Goal: Task Accomplishment & Management: Use online tool/utility

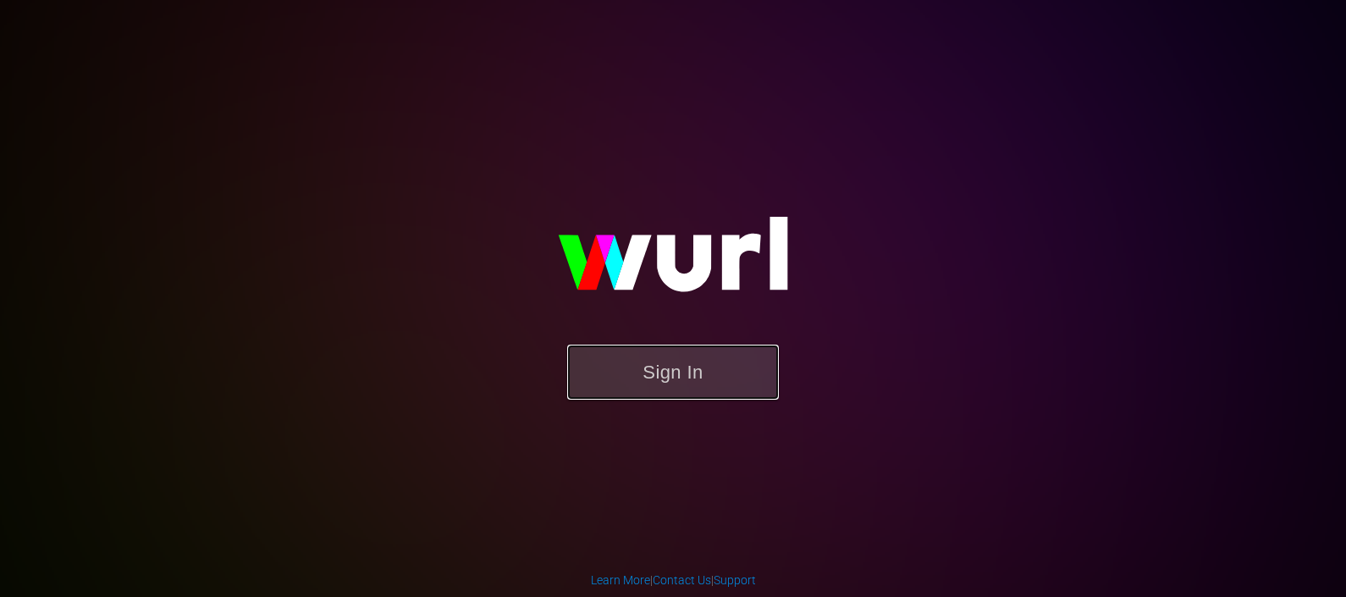
drag, startPoint x: 635, startPoint y: 376, endPoint x: 621, endPoint y: 381, distance: 15.3
click at [626, 379] on button "Sign In" at bounding box center [673, 372] width 212 height 55
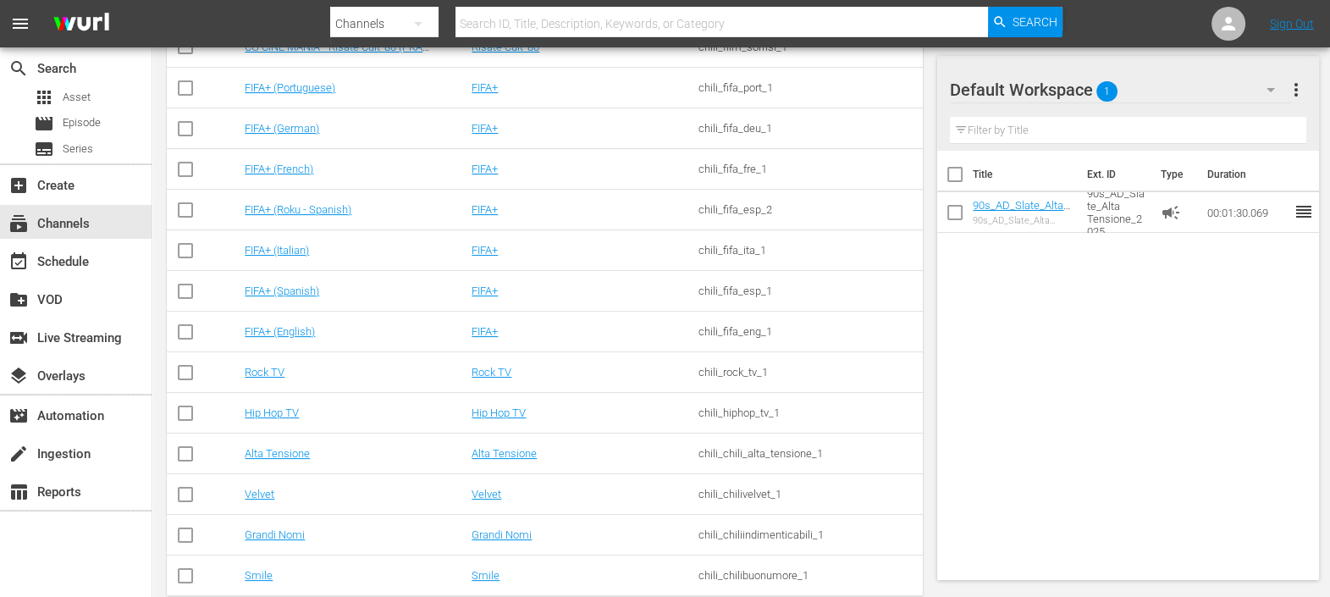
scroll to position [395, 0]
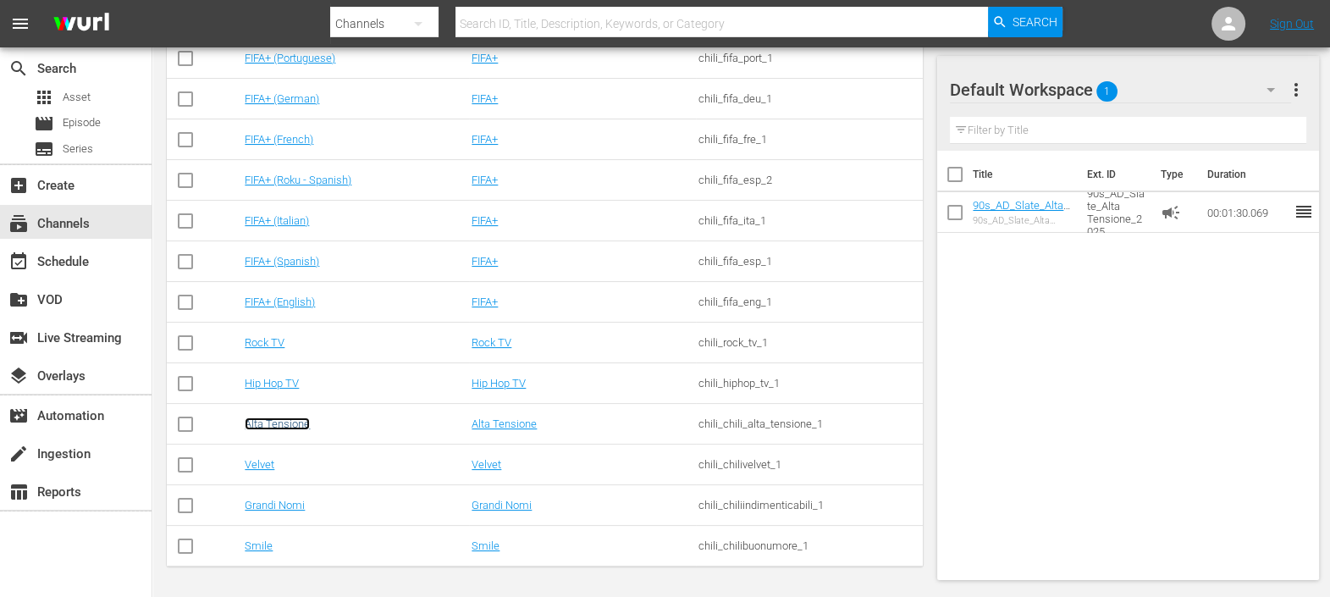
click at [270, 423] on link "Alta Tensione" at bounding box center [277, 423] width 65 height 13
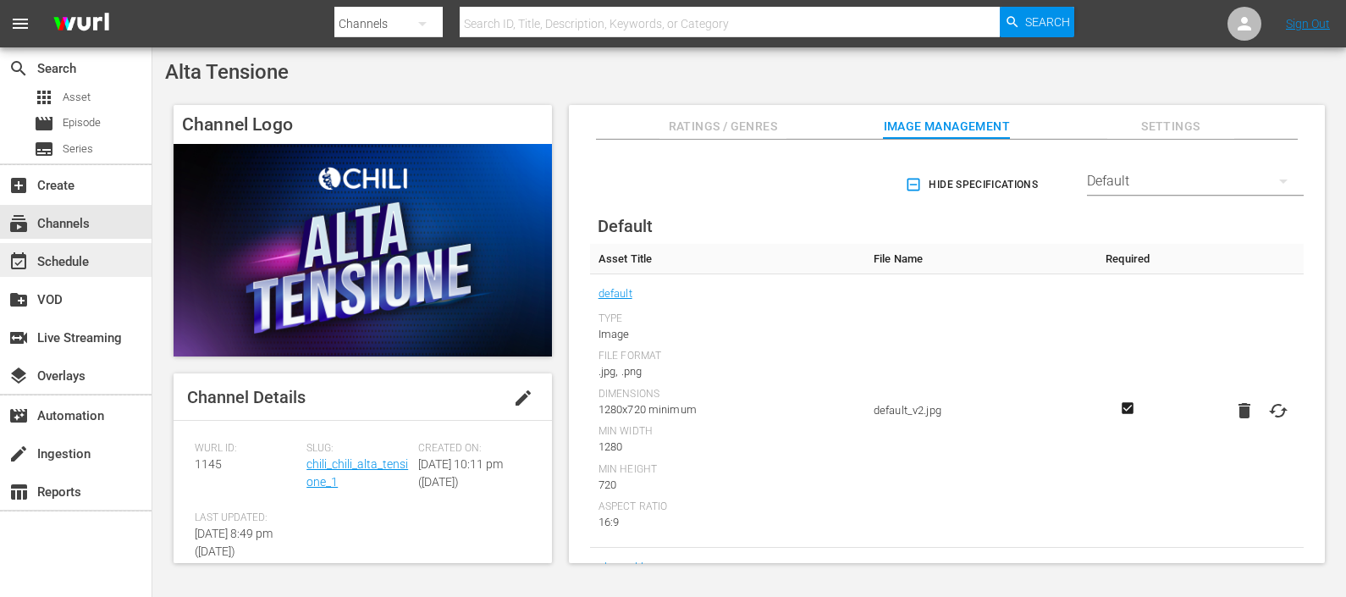
click at [91, 263] on div "event_available Schedule" at bounding box center [47, 259] width 95 height 15
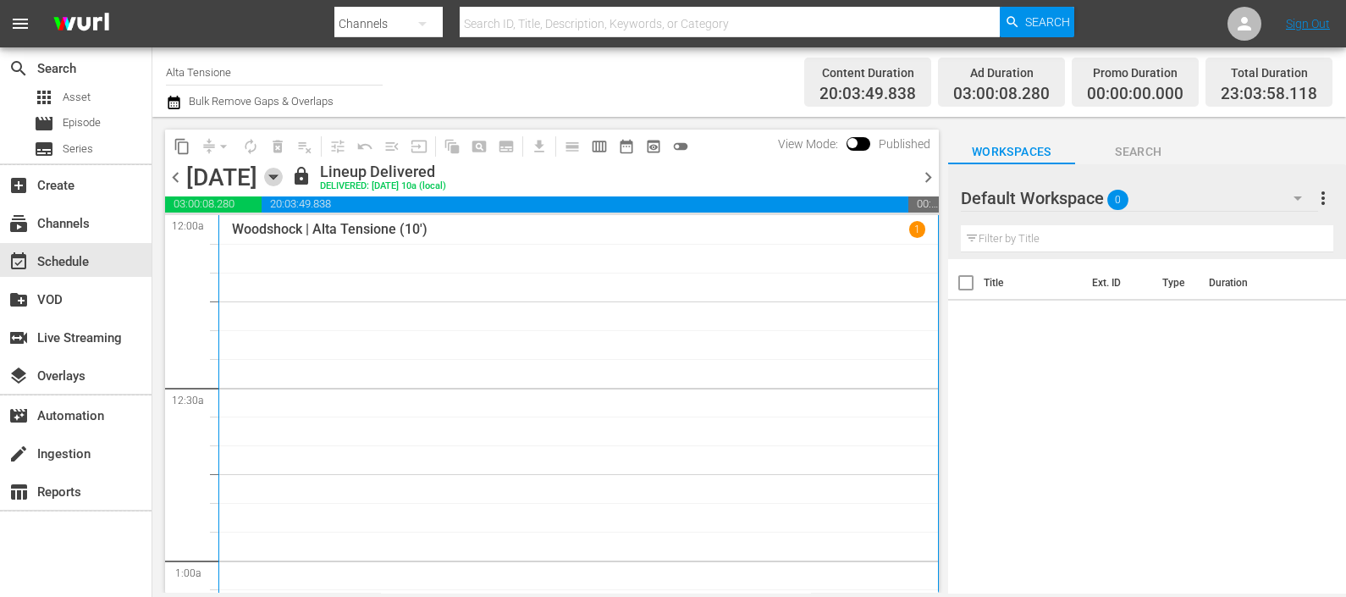
click at [277, 176] on icon "button" at bounding box center [273, 177] width 8 height 4
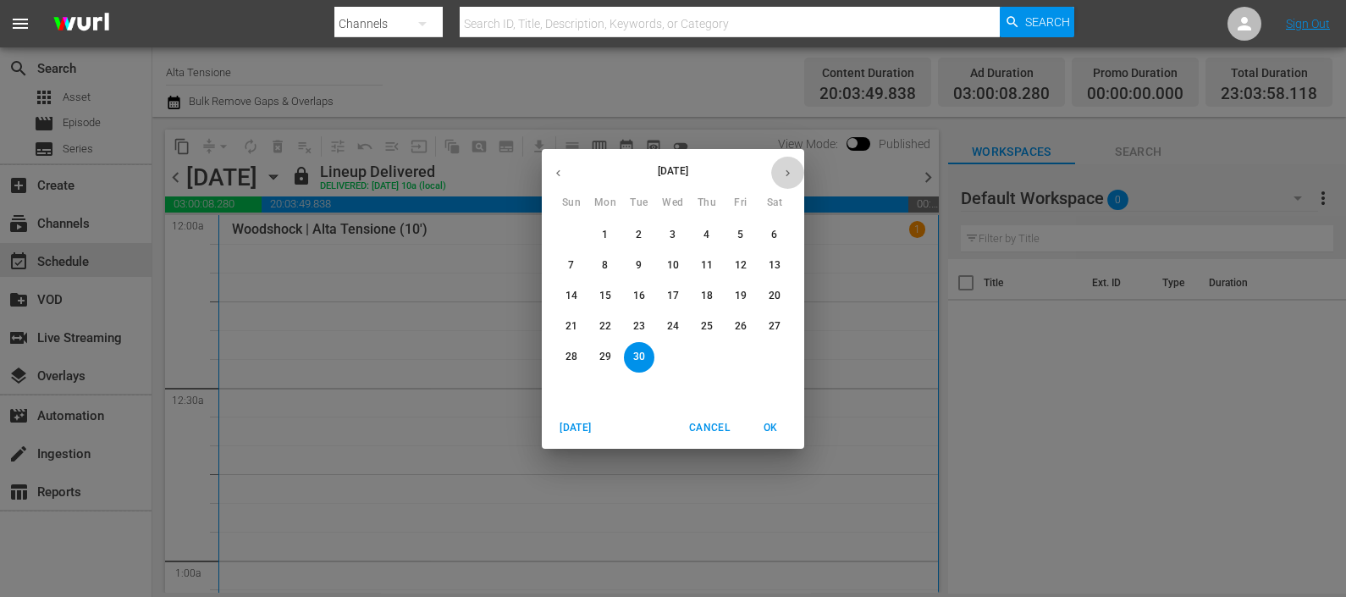
click at [793, 174] on icon "button" at bounding box center [788, 173] width 13 height 13
click at [634, 350] on p "28" at bounding box center [639, 357] width 12 height 14
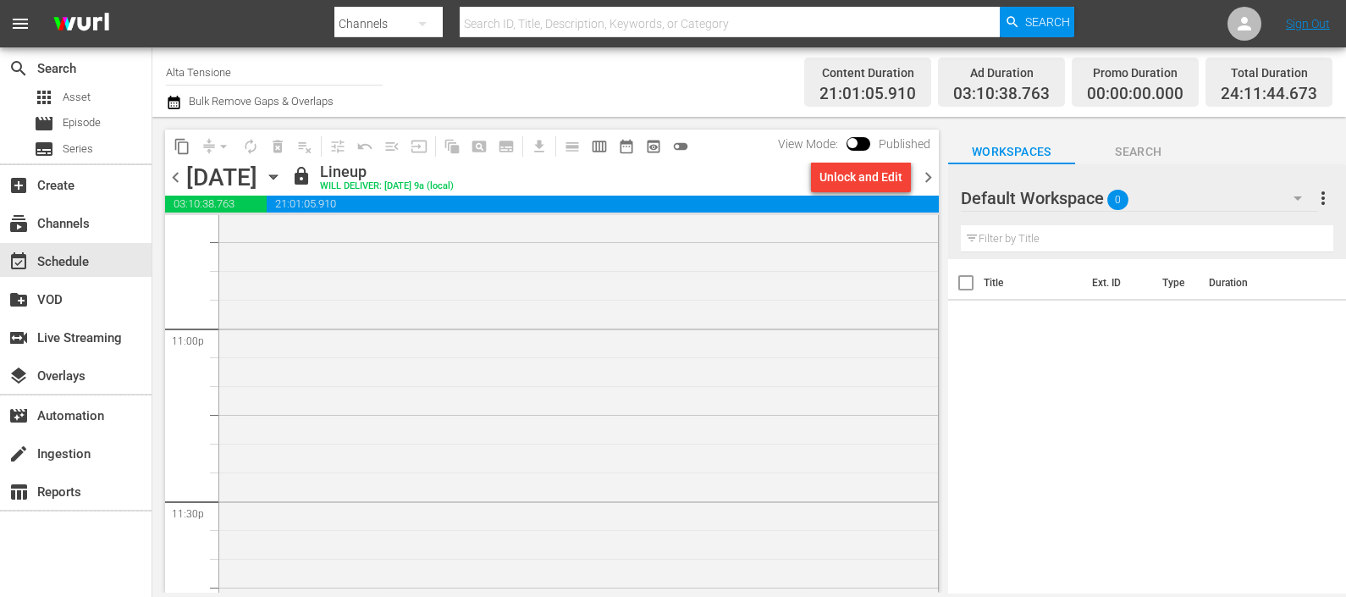
scroll to position [8544, 0]
click at [927, 174] on span "chevron_right" at bounding box center [928, 177] width 21 height 21
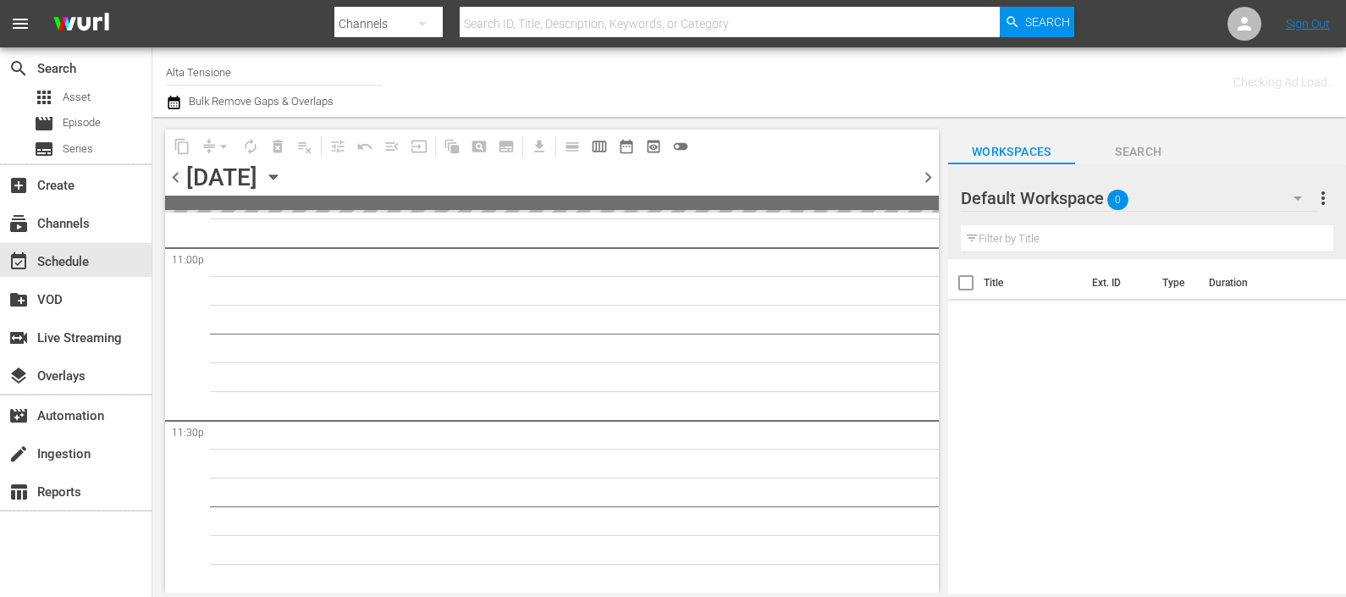
scroll to position [7911, 0]
click at [1062, 181] on div at bounding box center [1022, 199] width 122 height 42
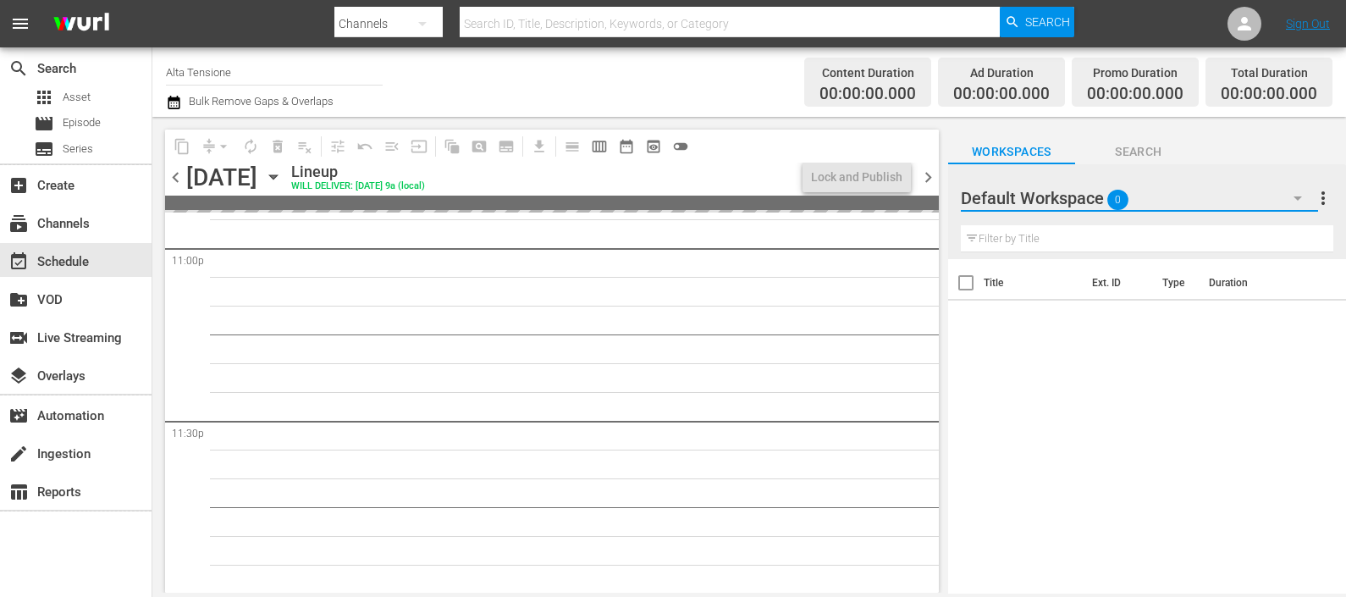
click at [1296, 192] on icon "button" at bounding box center [1298, 198] width 20 height 20
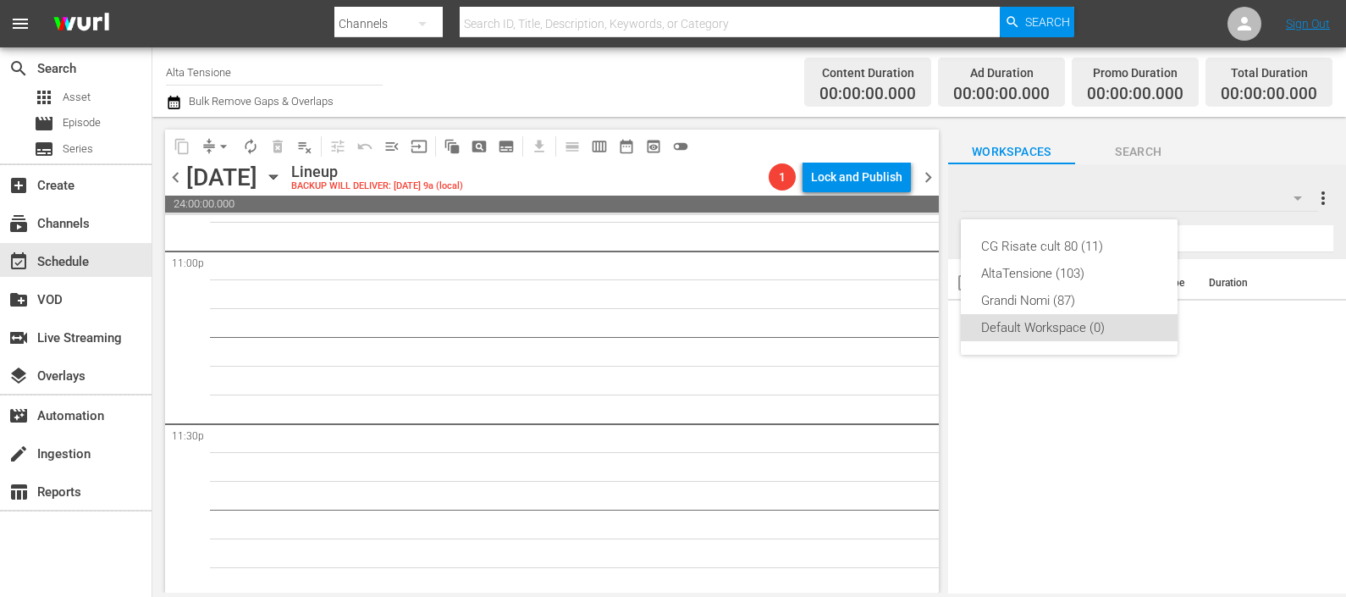
scroll to position [7913, 0]
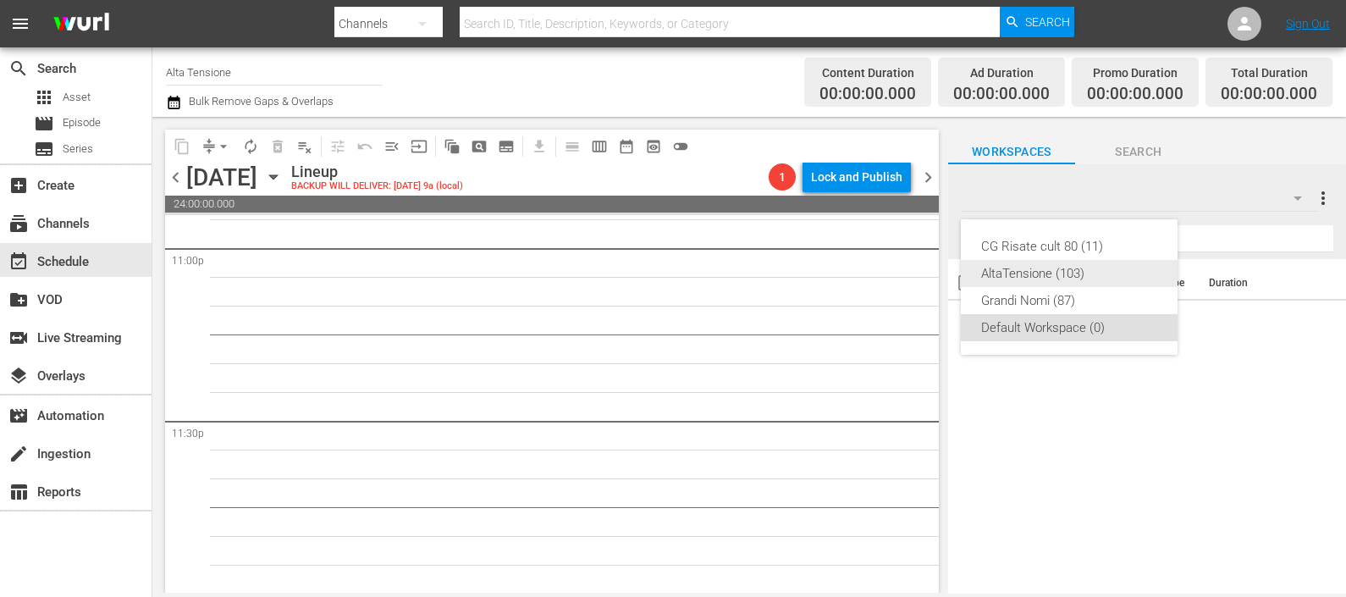
click at [1130, 271] on div "AltaTensione (103)" at bounding box center [1069, 273] width 176 height 27
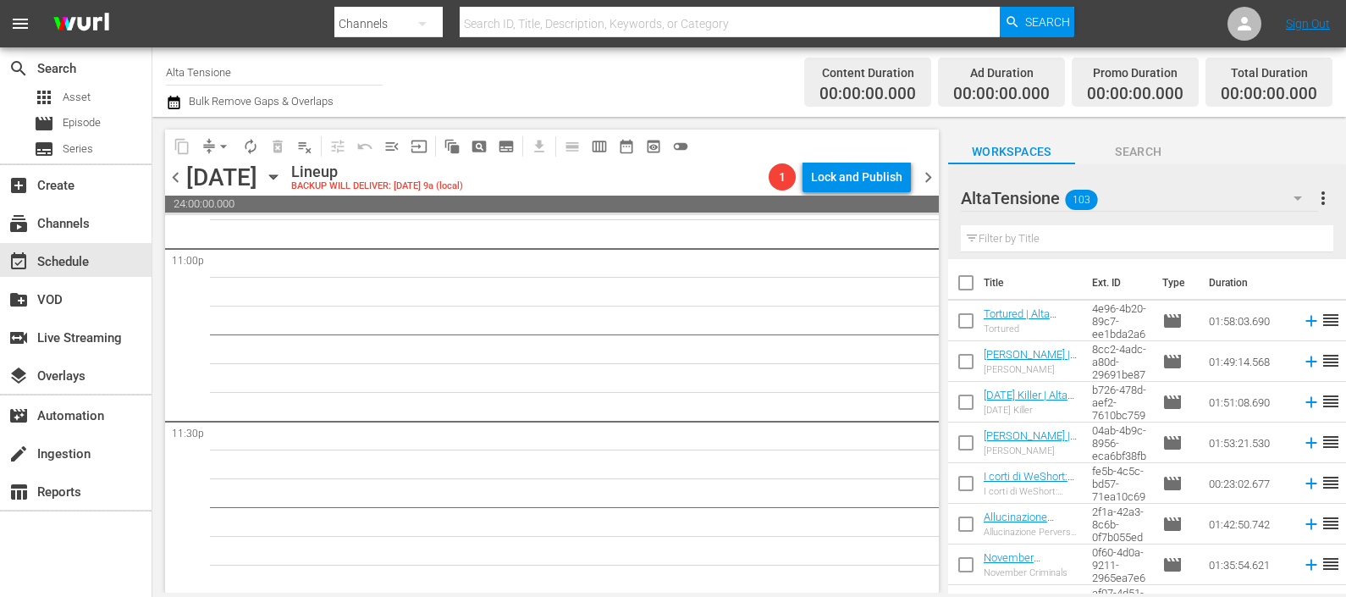
scroll to position [0, 0]
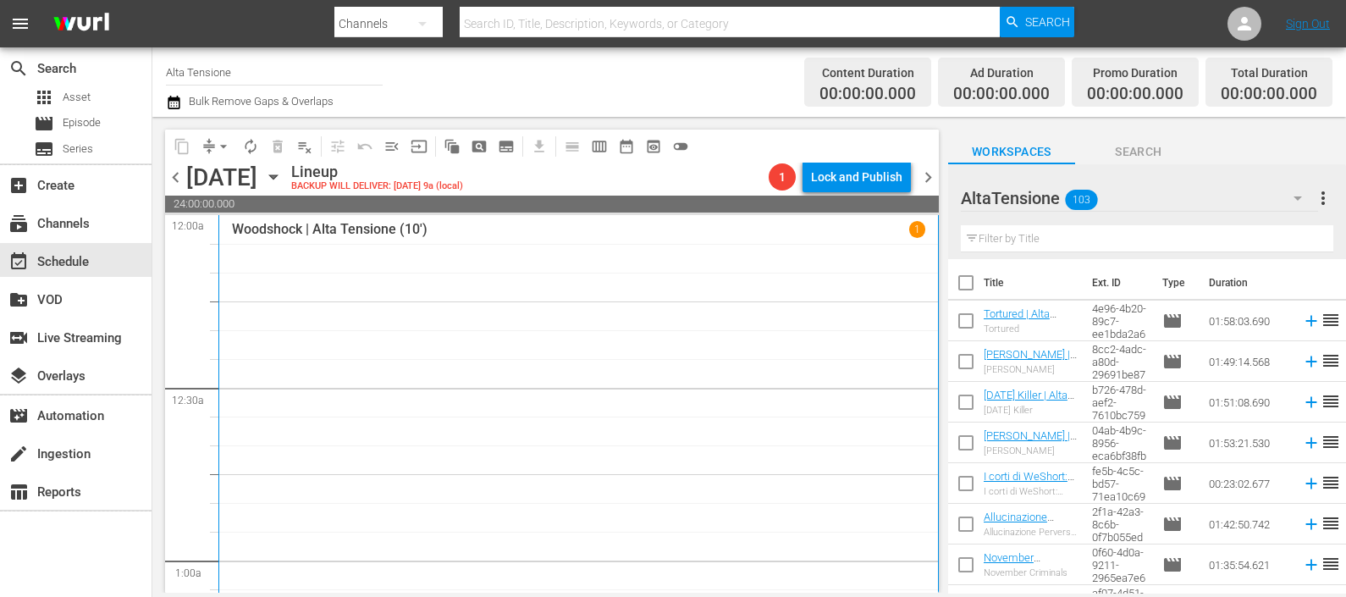
click at [1108, 240] on input "text" at bounding box center [1147, 238] width 373 height 27
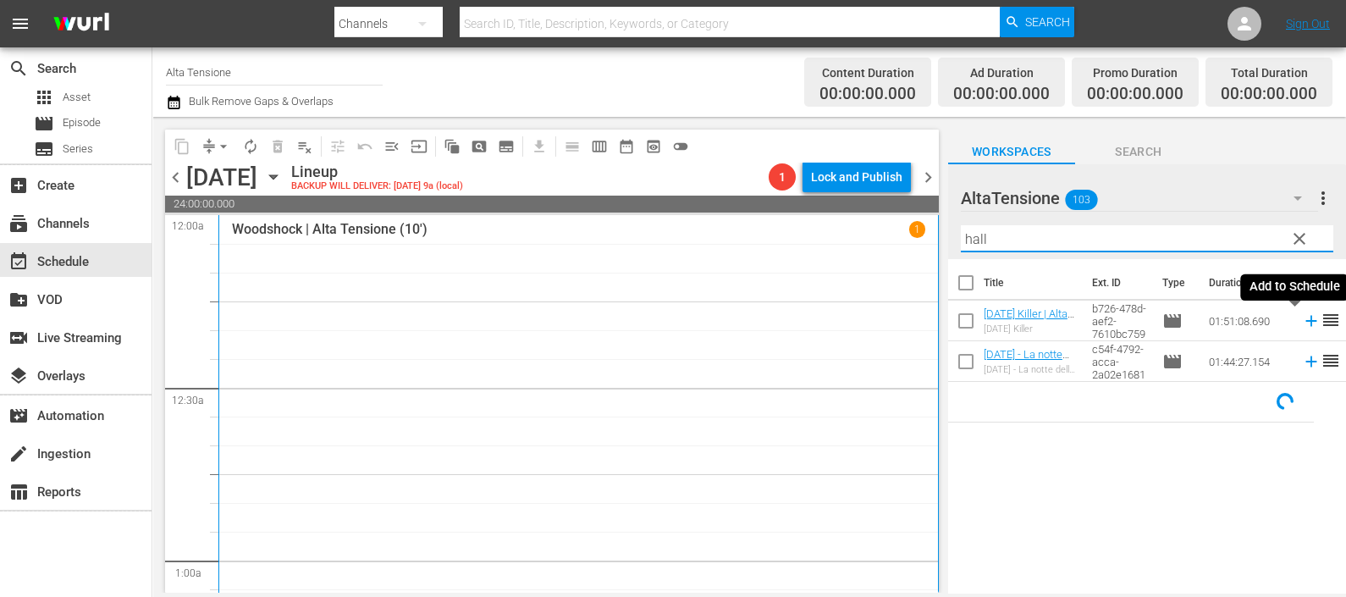
click at [1302, 318] on icon at bounding box center [1311, 321] width 19 height 19
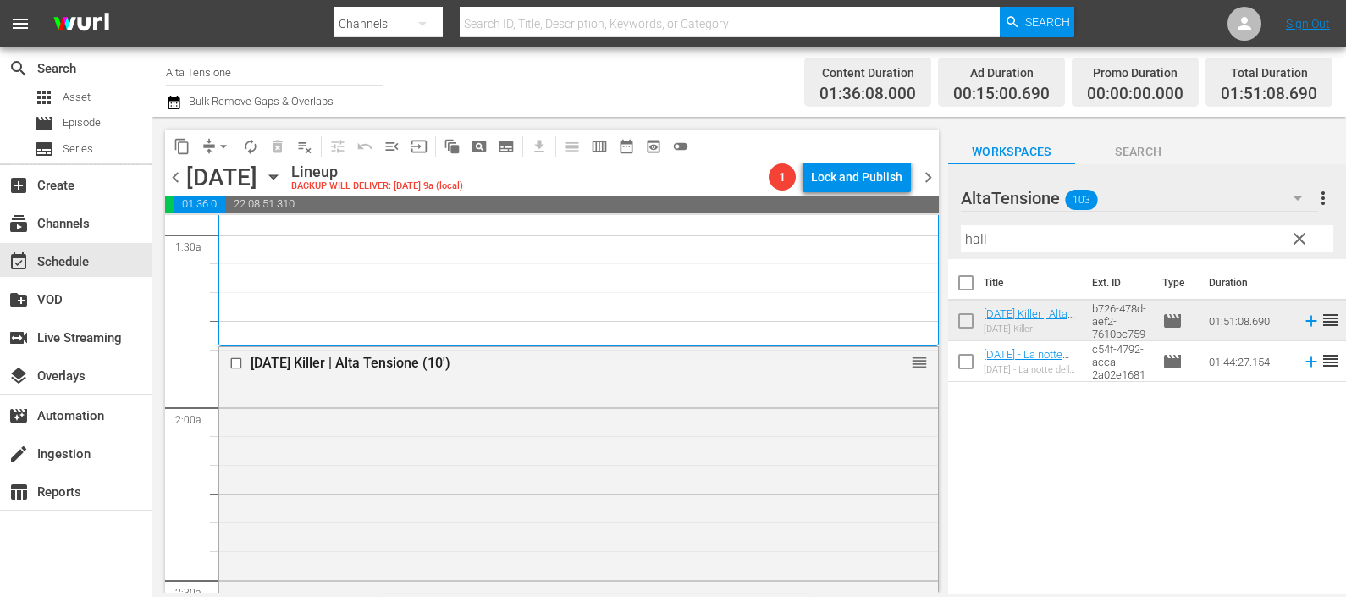
scroll to position [529, 0]
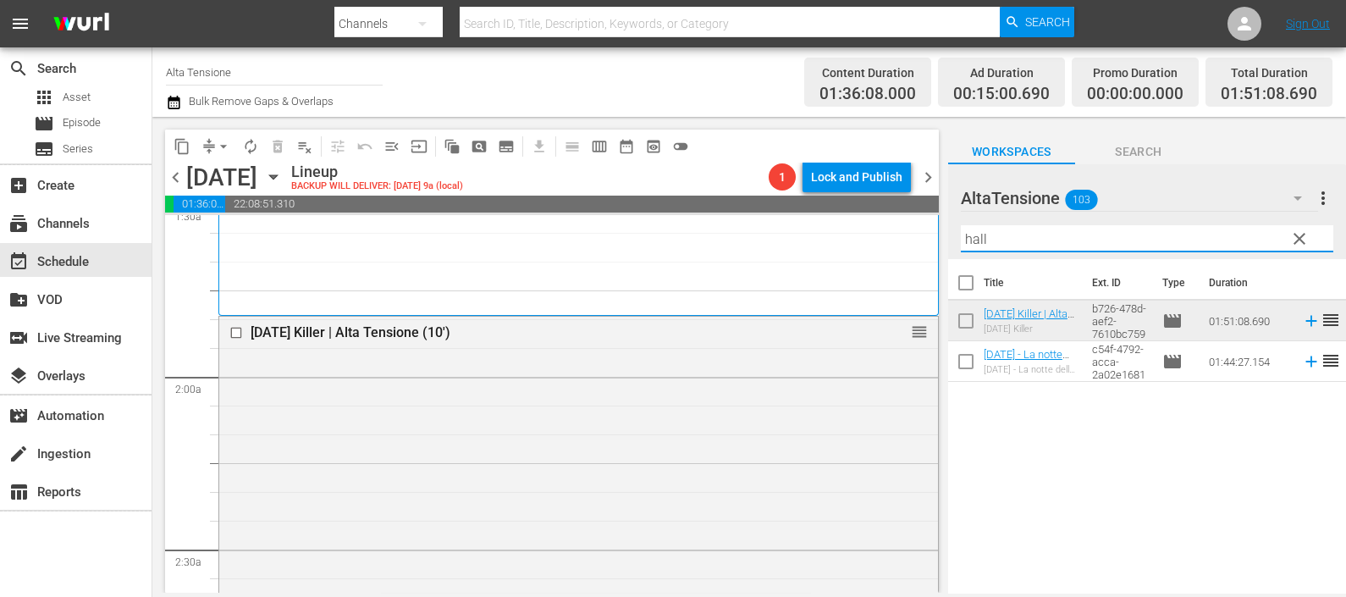
click at [1040, 241] on input "hall" at bounding box center [1147, 238] width 373 height 27
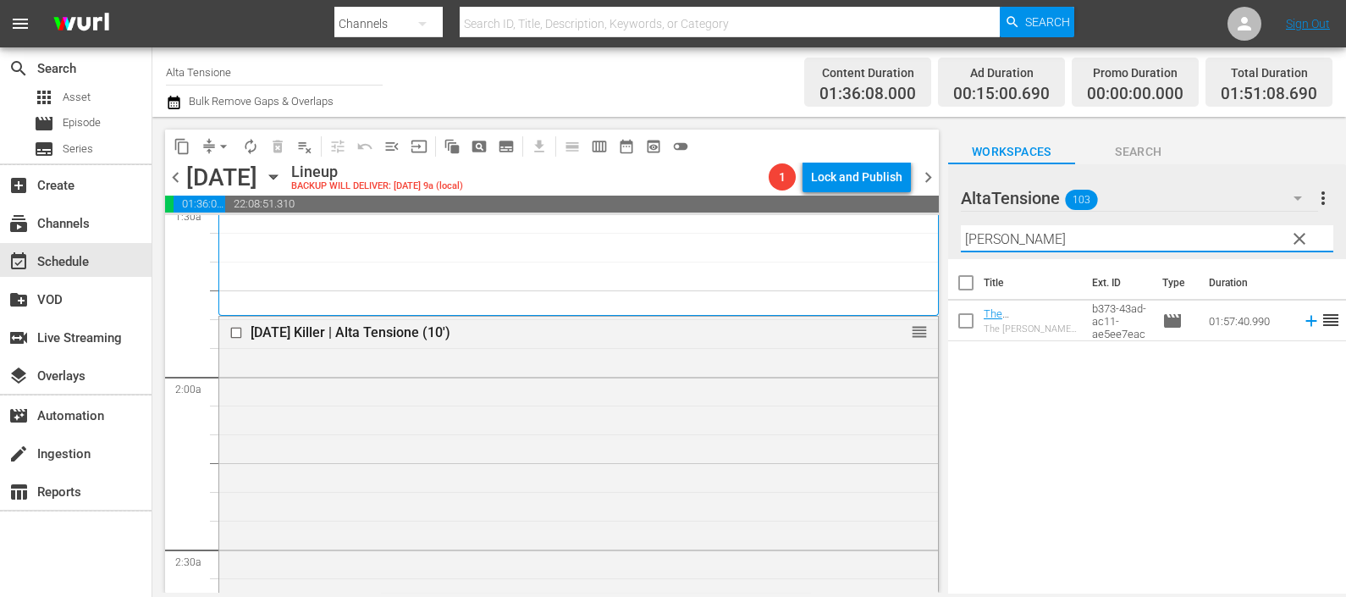
click at [1302, 323] on icon at bounding box center [1311, 321] width 19 height 19
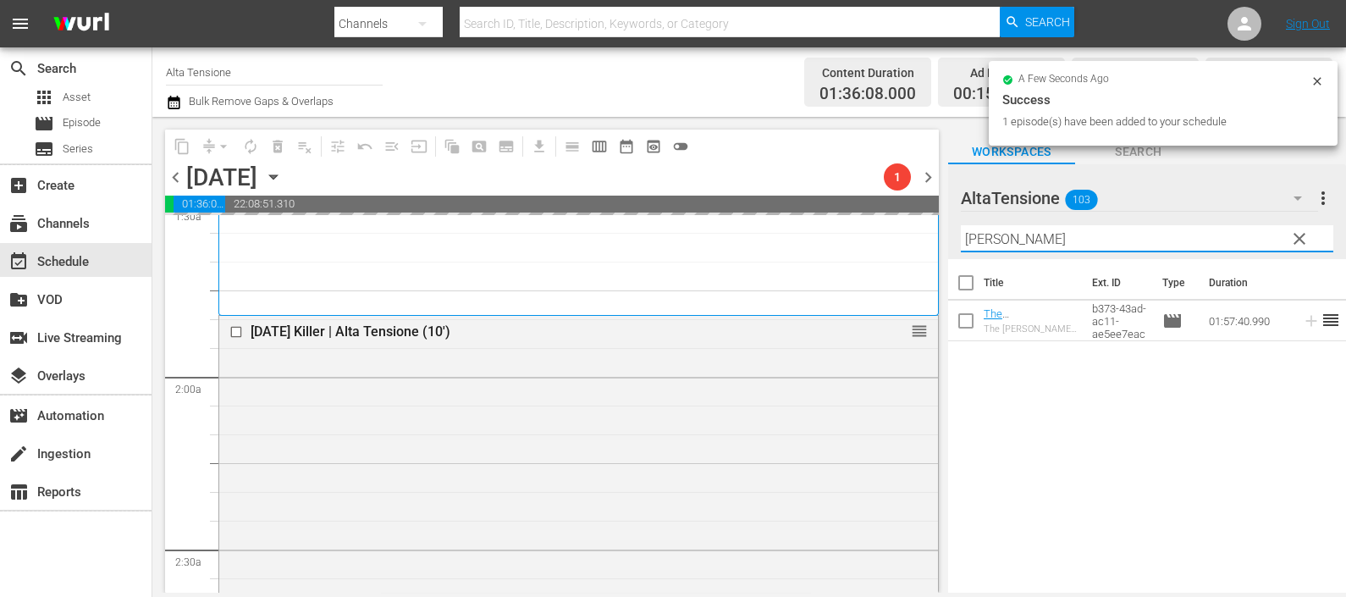
drag, startPoint x: 996, startPoint y: 220, endPoint x: 876, endPoint y: 224, distance: 119.5
click at [877, 224] on div "content_copy compress arrow_drop_down autorenew_outlined delete_forever_outline…" at bounding box center [749, 355] width 1194 height 476
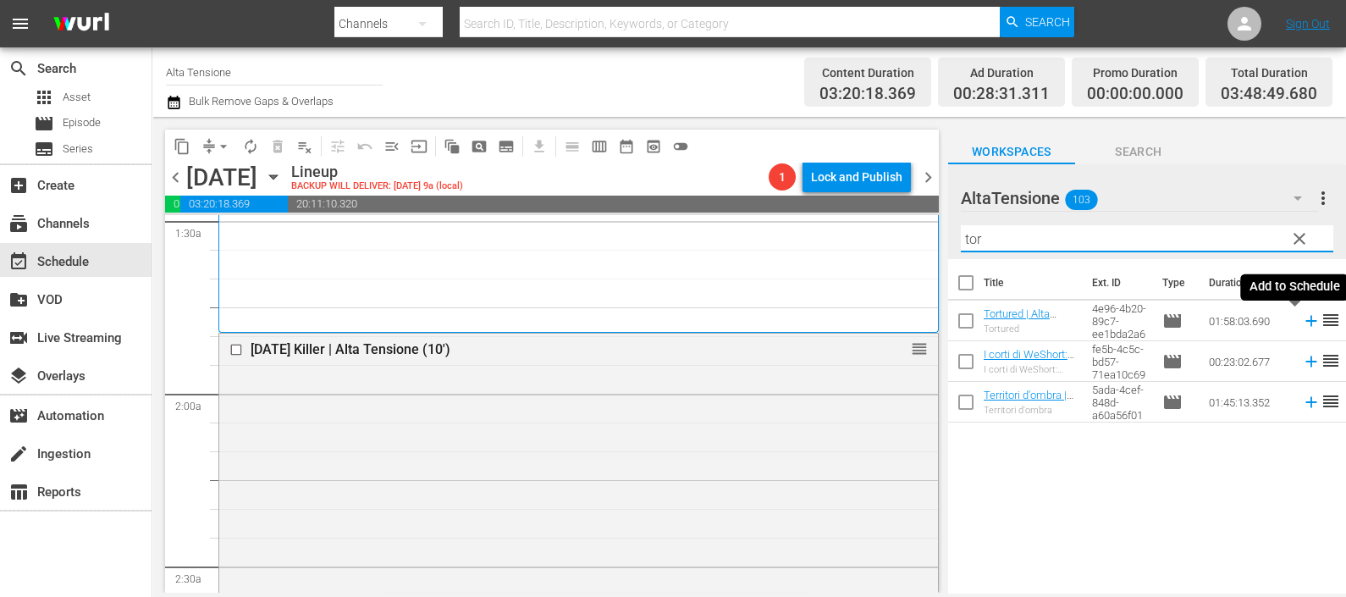
click at [1306, 321] on icon at bounding box center [1311, 321] width 11 height 11
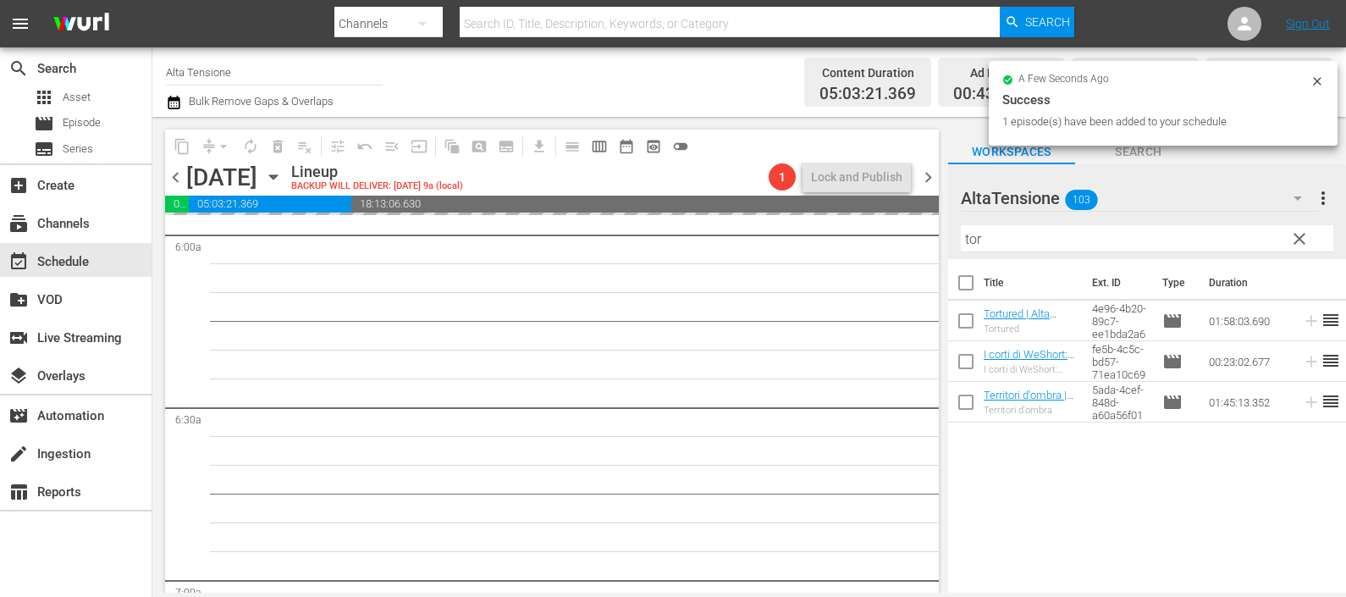
scroll to position [2100, 0]
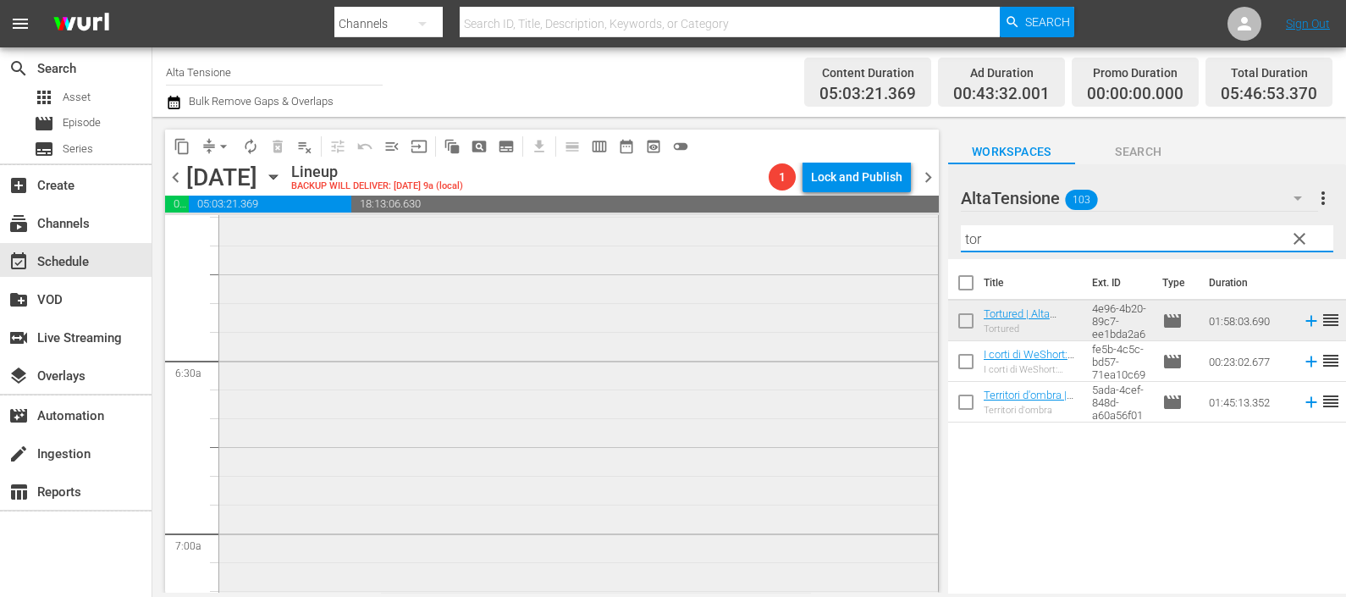
drag, startPoint x: 1018, startPoint y: 244, endPoint x: 871, endPoint y: 260, distance: 148.2
click at [871, 260] on div "content_copy compress arrow_drop_down autorenew_outlined delete_forever_outline…" at bounding box center [749, 355] width 1194 height 476
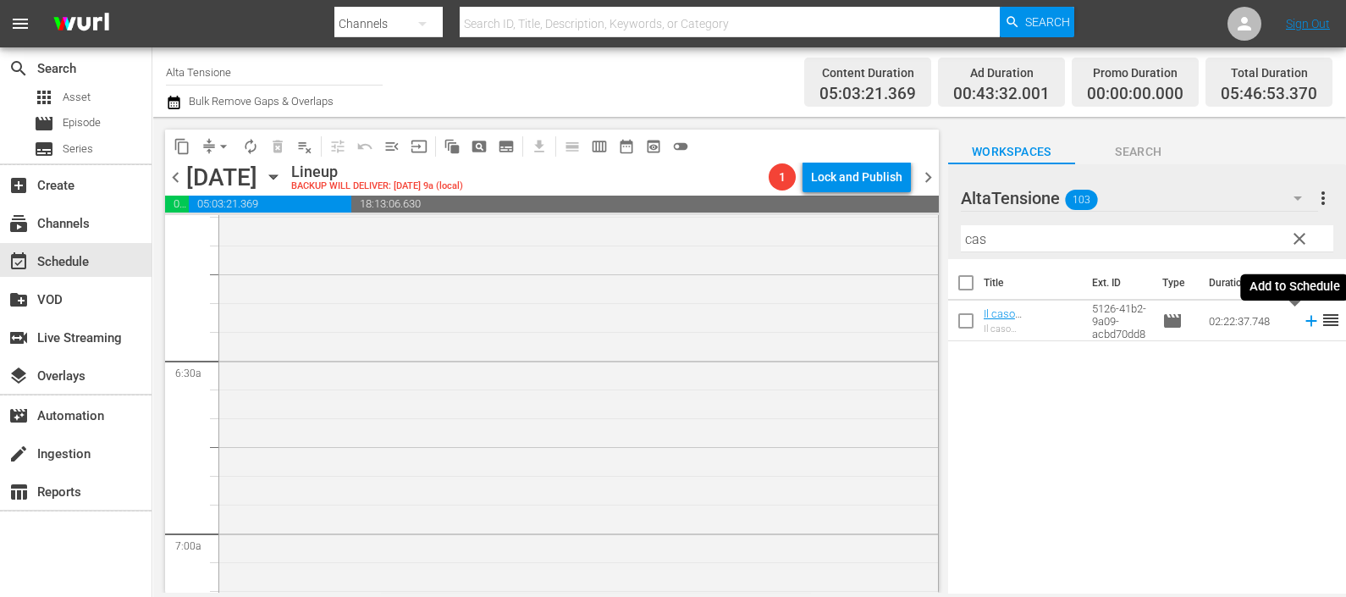
click at [1302, 317] on icon at bounding box center [1311, 321] width 19 height 19
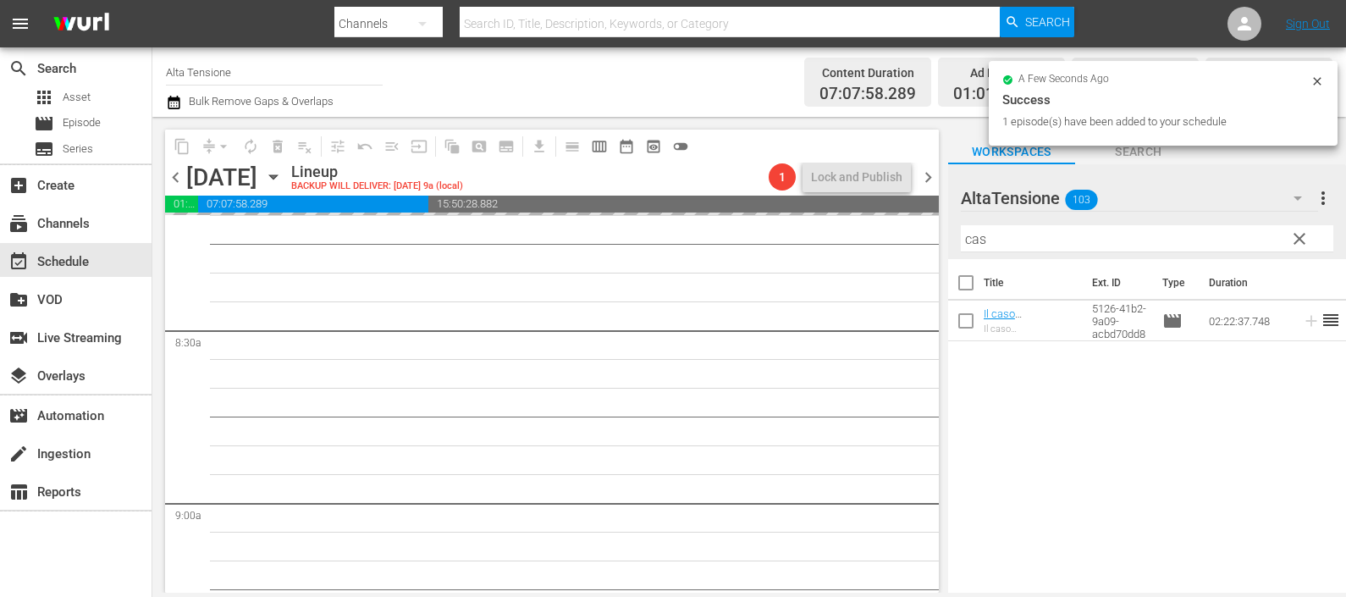
scroll to position [2840, 0]
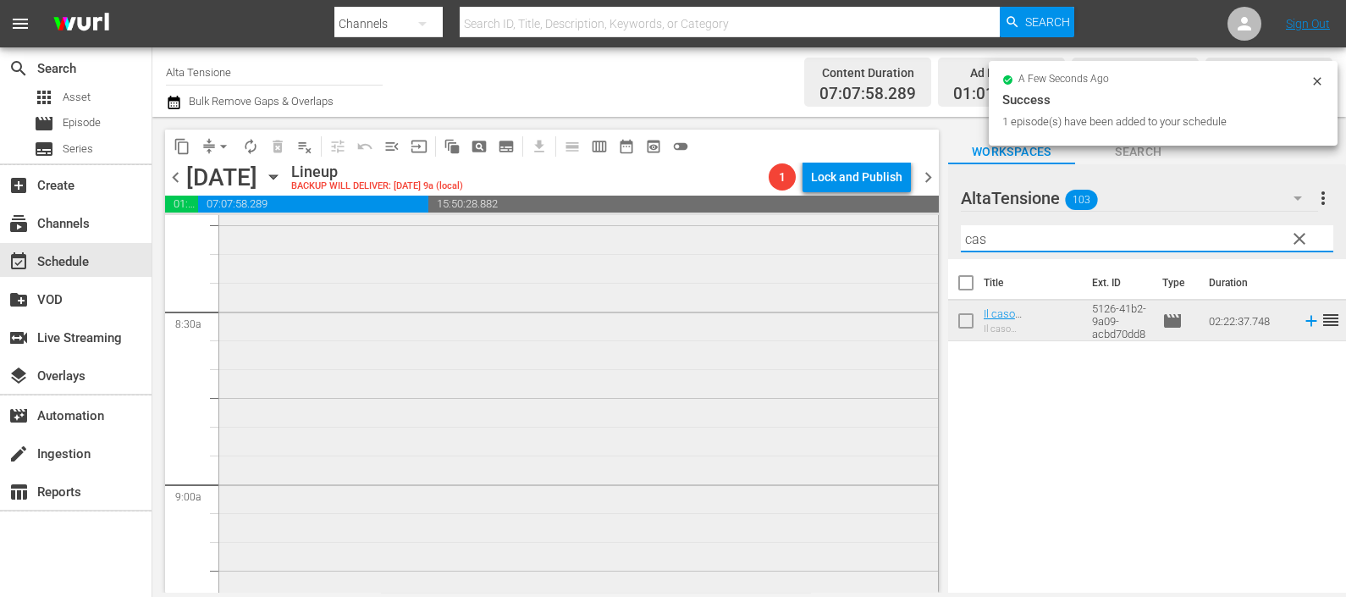
drag, startPoint x: 1000, startPoint y: 244, endPoint x: 900, endPoint y: 241, distance: 100.0
click at [900, 241] on div "content_copy compress arrow_drop_down autorenew_outlined delete_forever_outline…" at bounding box center [749, 355] width 1194 height 476
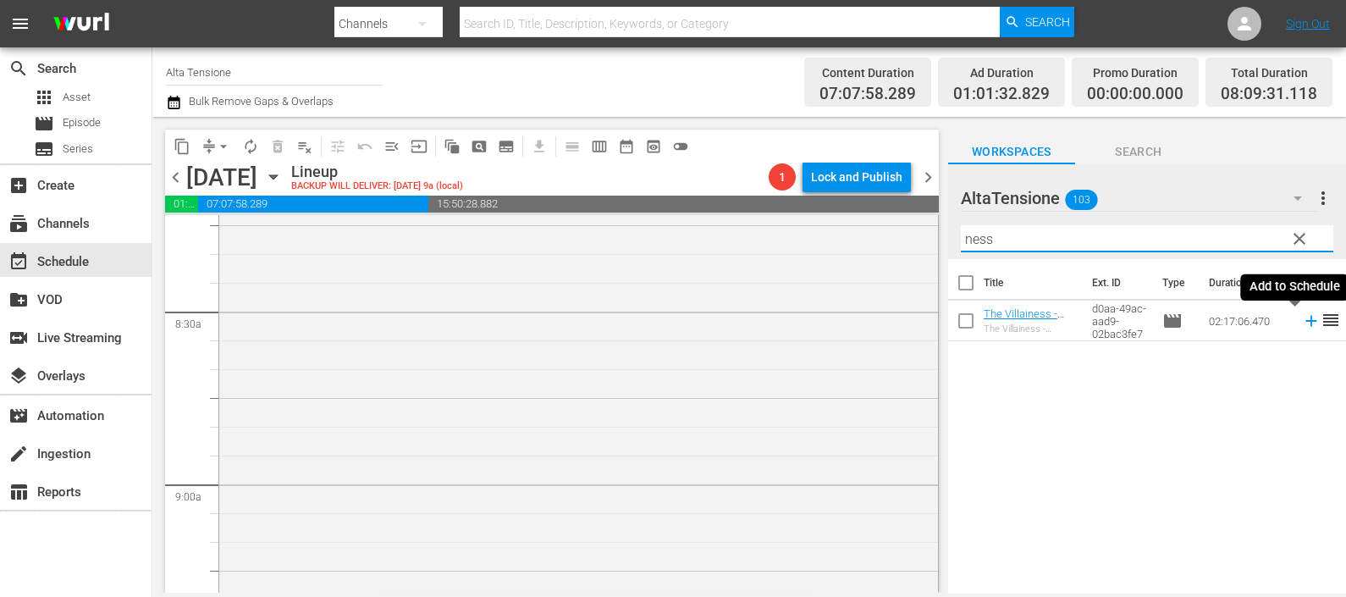
click at [1302, 323] on icon at bounding box center [1311, 321] width 19 height 19
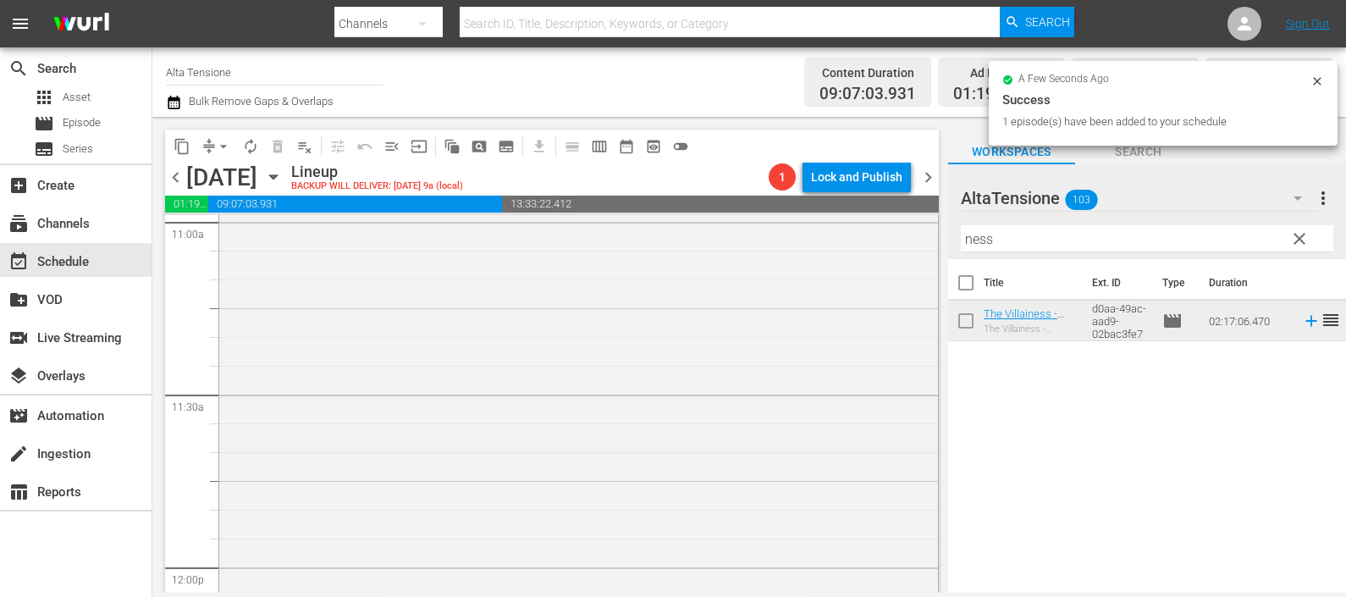
scroll to position [4005, 0]
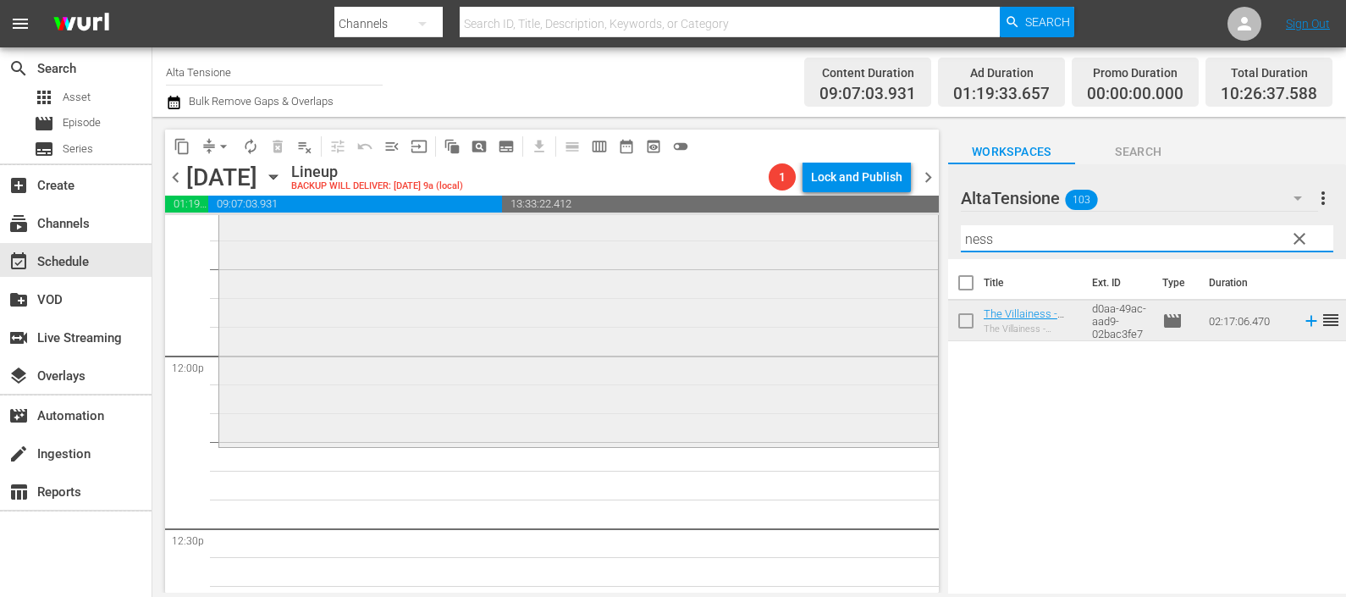
drag, startPoint x: 1008, startPoint y: 242, endPoint x: 917, endPoint y: 233, distance: 91.1
click at [919, 232] on div "content_copy compress arrow_drop_down autorenew_outlined delete_forever_outline…" at bounding box center [749, 355] width 1194 height 476
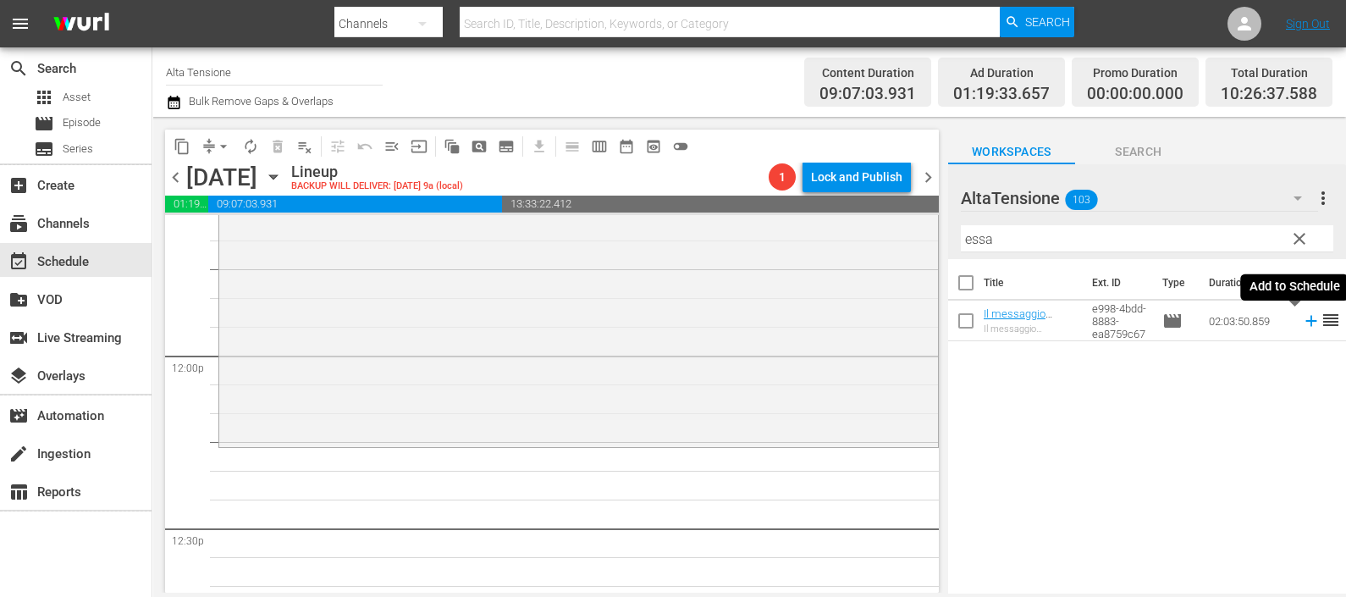
click at [1302, 323] on icon at bounding box center [1311, 321] width 19 height 19
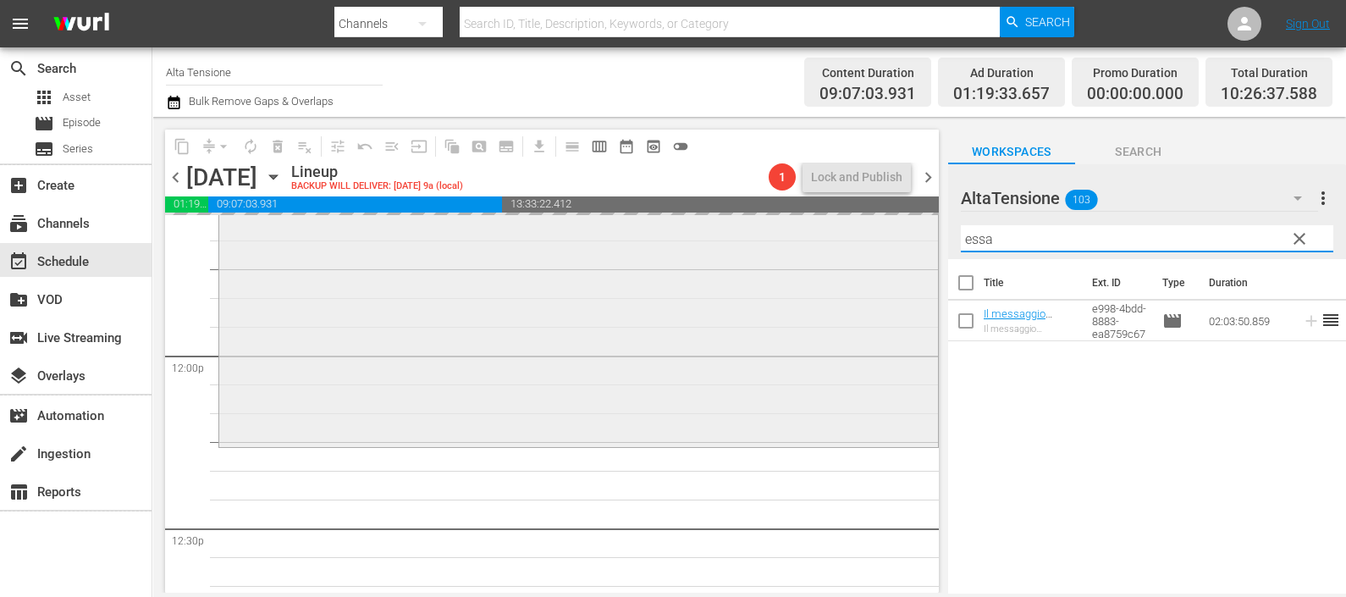
drag, startPoint x: 957, startPoint y: 229, endPoint x: 858, endPoint y: 238, distance: 99.4
click at [865, 235] on div "content_copy compress arrow_drop_down autorenew_outlined delete_forever_outline…" at bounding box center [749, 355] width 1194 height 476
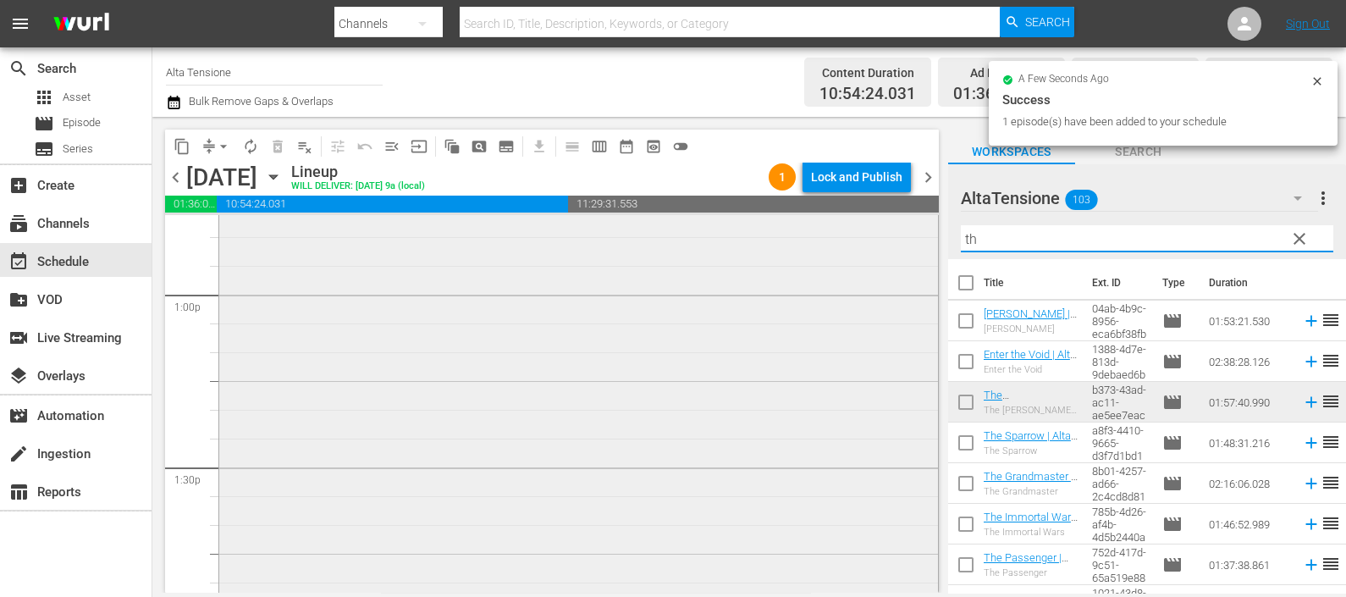
scroll to position [4429, 0]
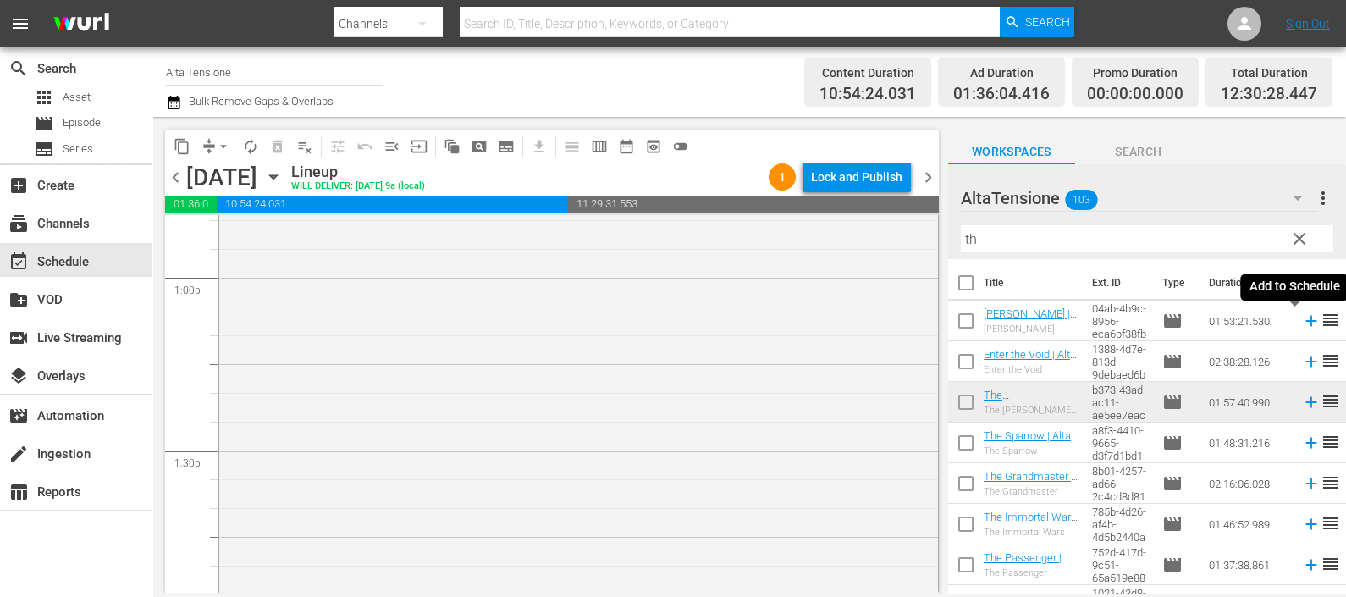
click at [1302, 318] on icon at bounding box center [1311, 321] width 19 height 19
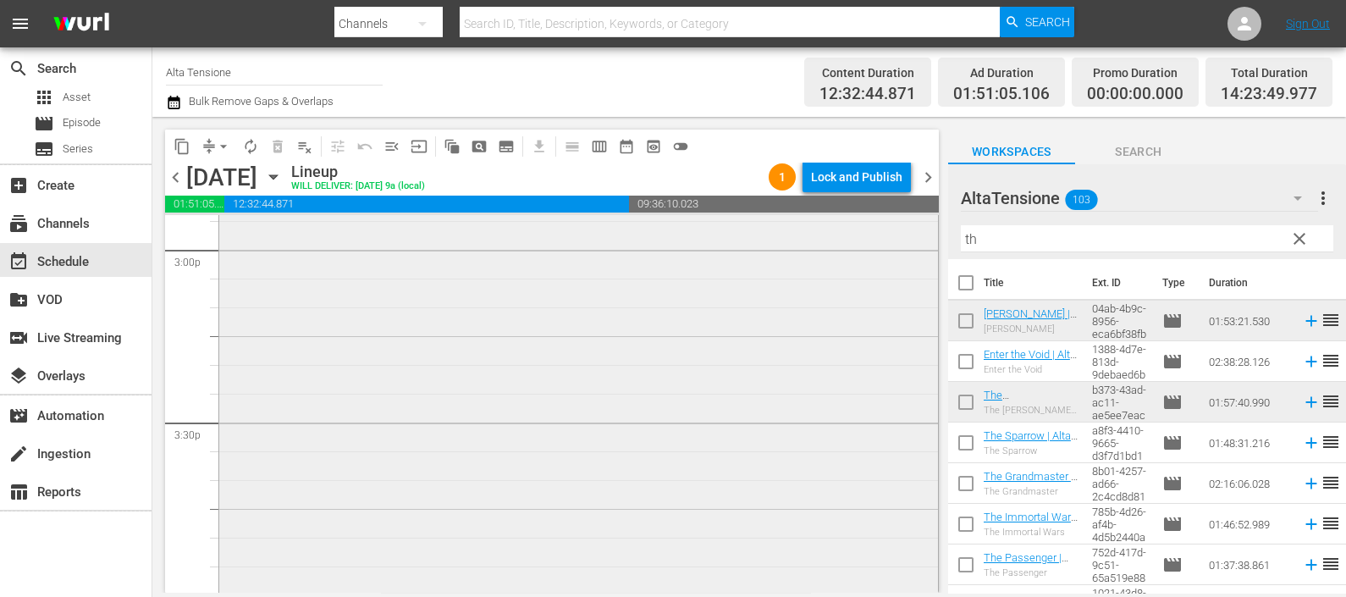
scroll to position [5381, 0]
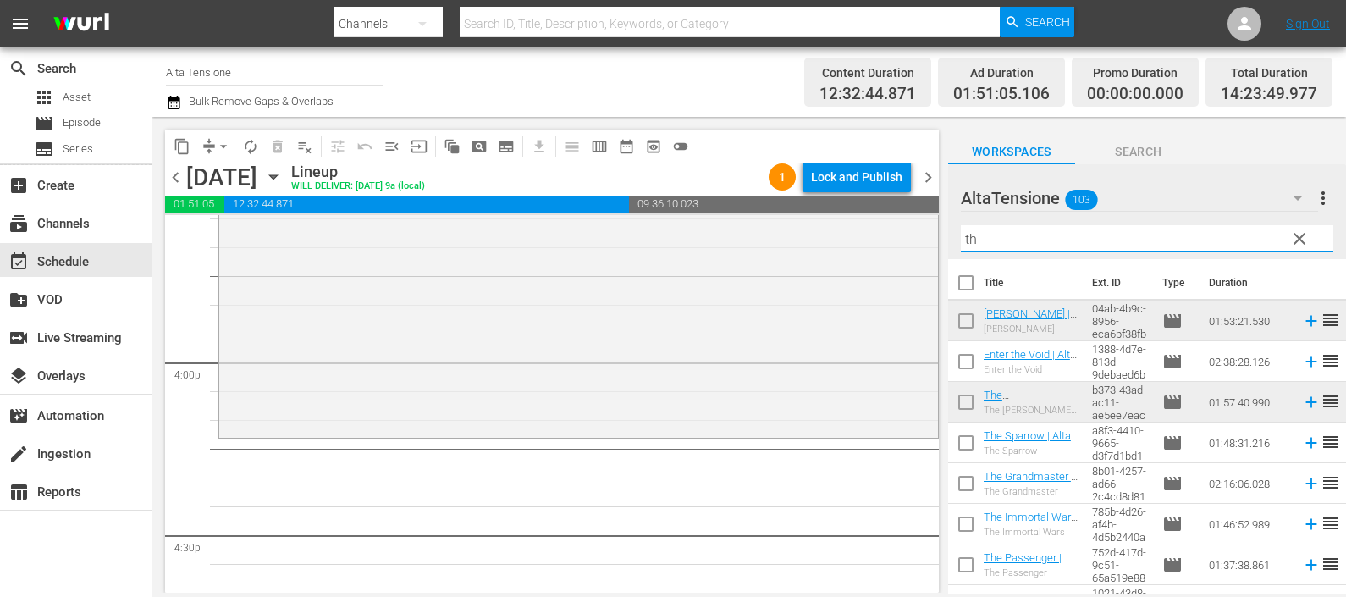
drag, startPoint x: 991, startPoint y: 235, endPoint x: 924, endPoint y: 224, distance: 67.7
click at [924, 224] on div "content_copy compress arrow_drop_down autorenew_outlined delete_forever_outline…" at bounding box center [749, 355] width 1194 height 476
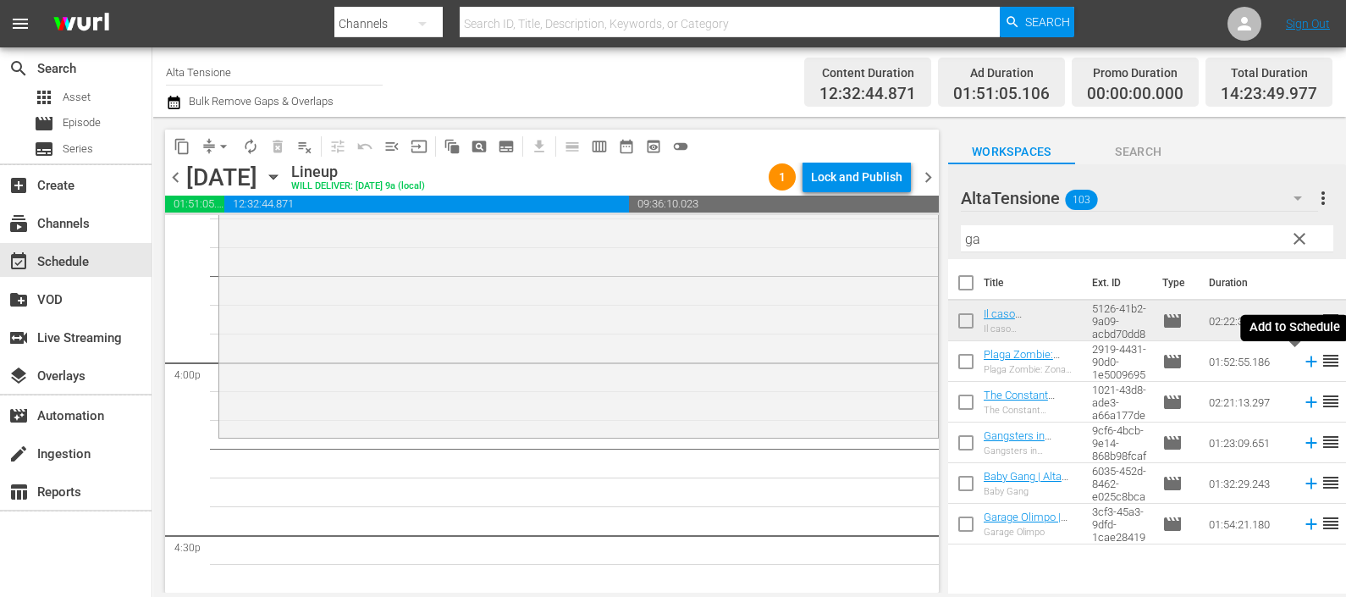
click at [1302, 364] on icon at bounding box center [1311, 361] width 19 height 19
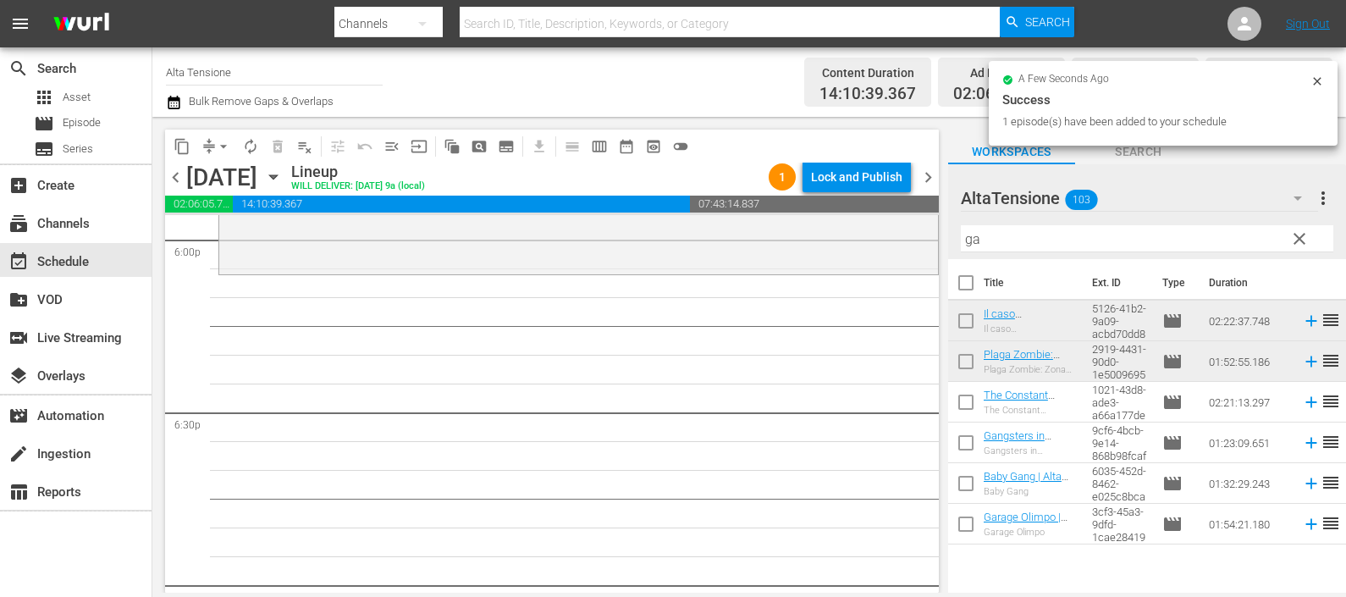
scroll to position [6227, 0]
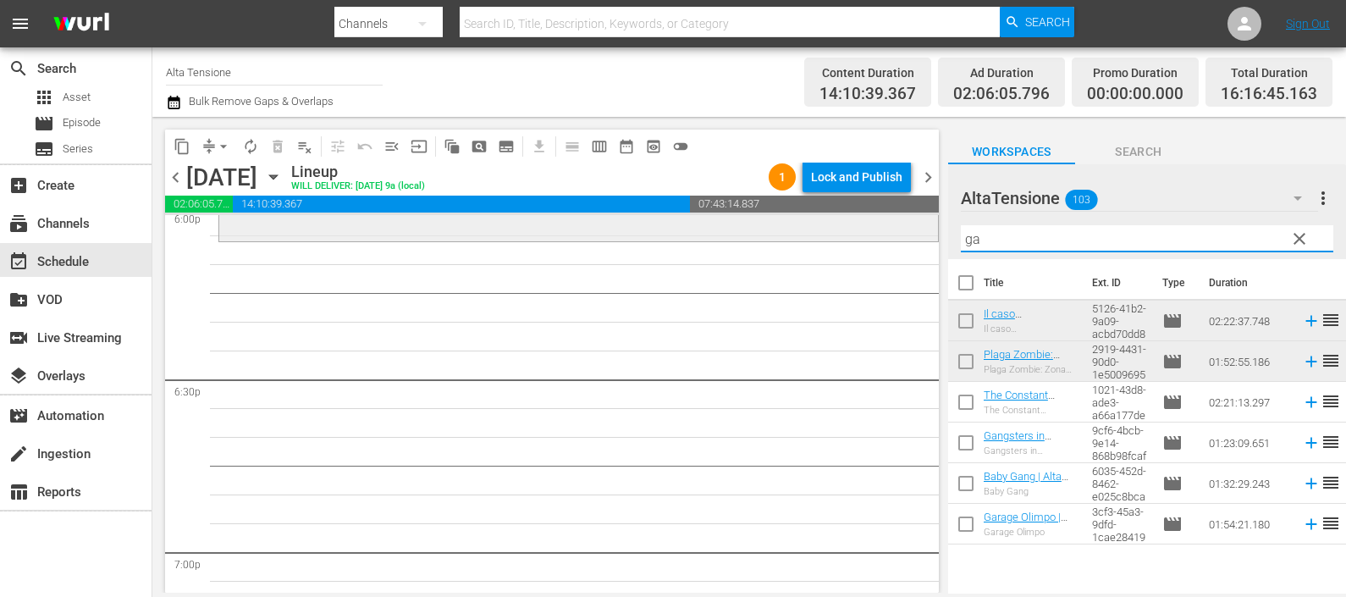
drag, startPoint x: 999, startPoint y: 241, endPoint x: 906, endPoint y: 224, distance: 94.8
click at [906, 224] on div "content_copy compress arrow_drop_down autorenew_outlined delete_forever_outline…" at bounding box center [749, 355] width 1194 height 476
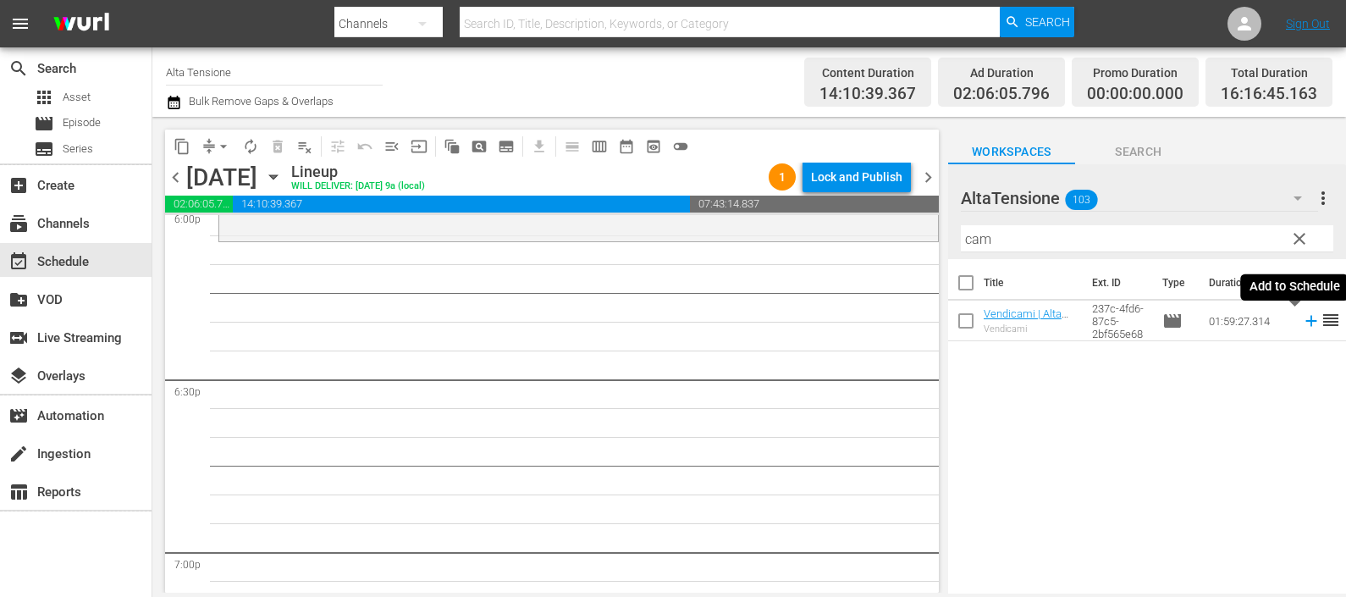
click at [1302, 319] on icon at bounding box center [1311, 321] width 19 height 19
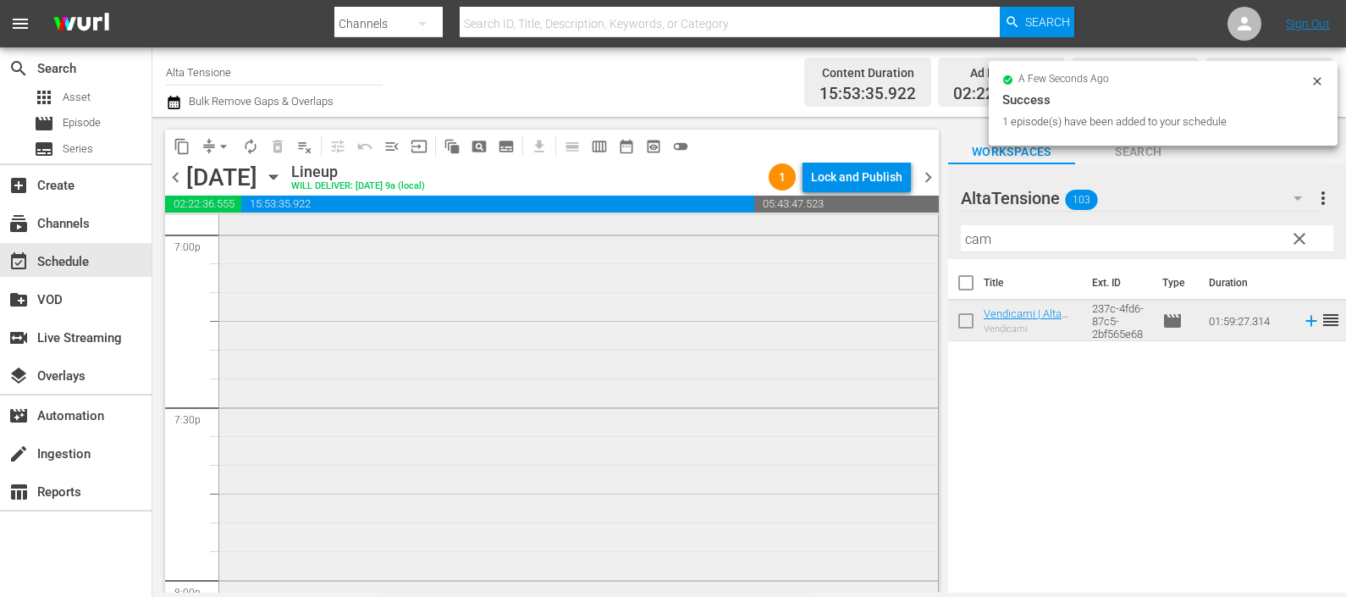
scroll to position [6863, 0]
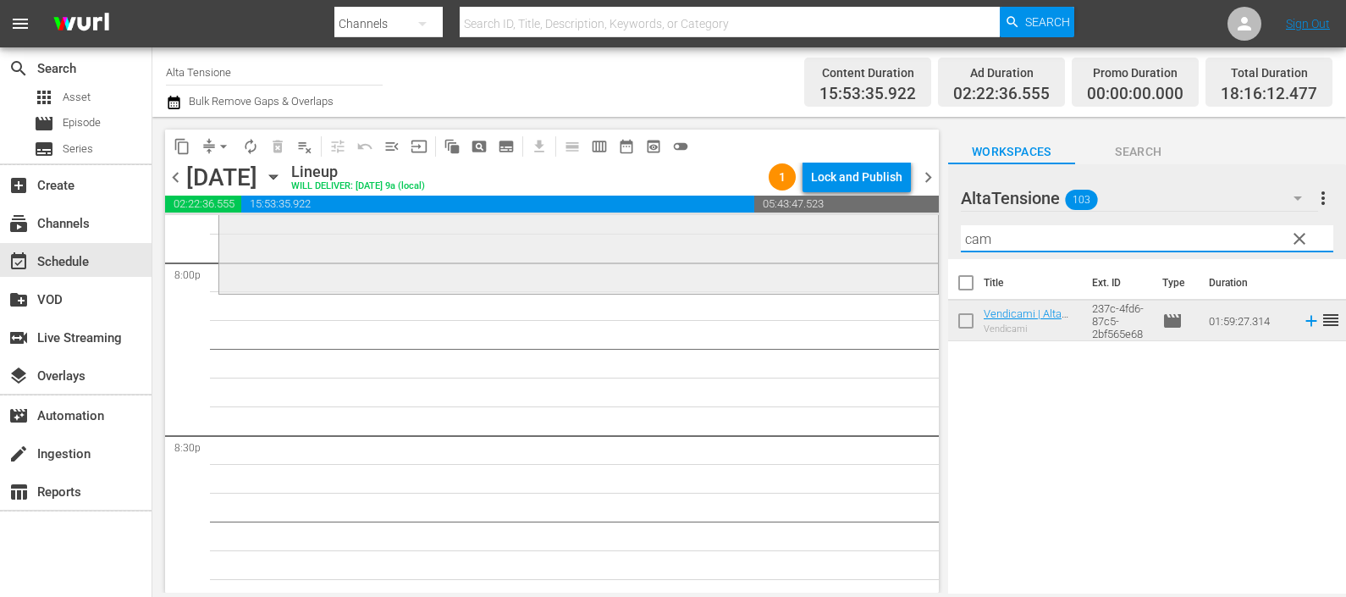
drag, startPoint x: 1020, startPoint y: 235, endPoint x: 880, endPoint y: 216, distance: 141.8
click at [880, 216] on div "content_copy compress arrow_drop_down autorenew_outlined delete_forever_outline…" at bounding box center [749, 355] width 1194 height 476
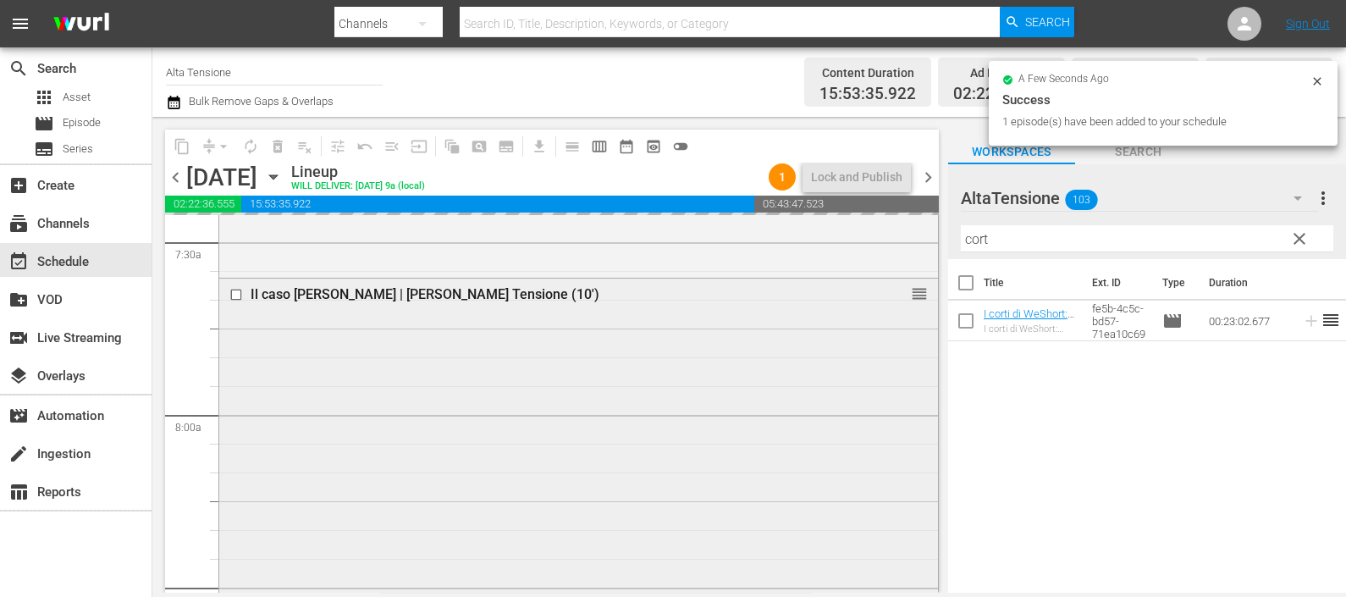
scroll to position [2612, 0]
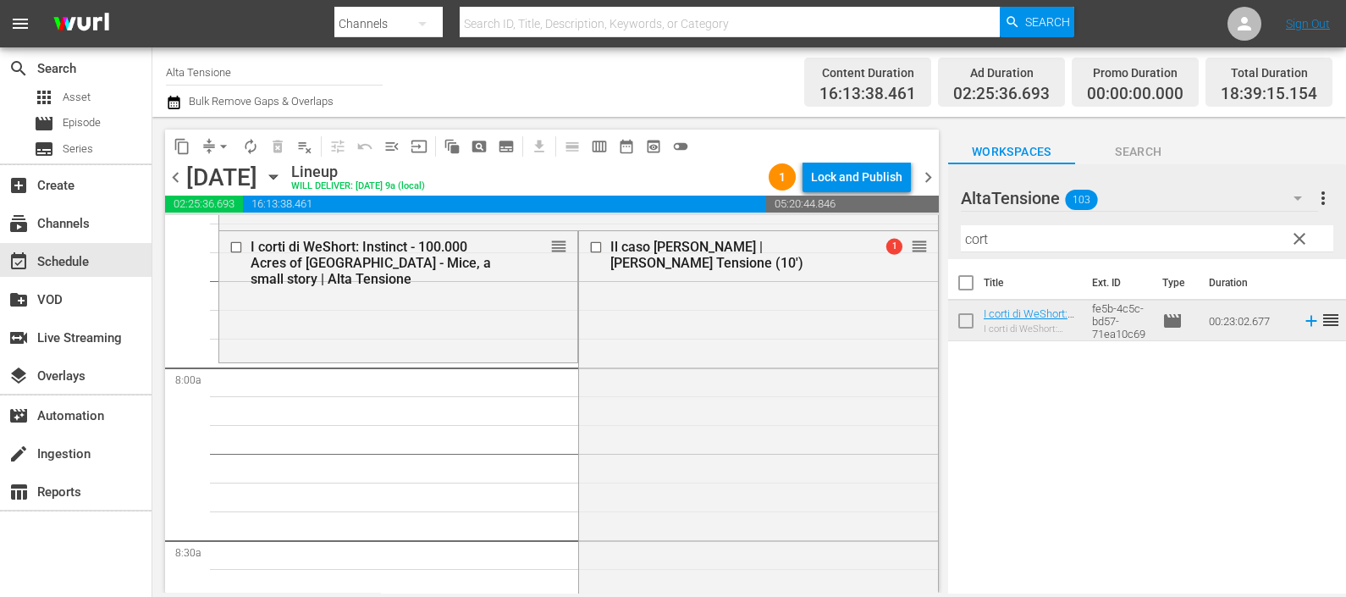
drag, startPoint x: 907, startPoint y: 245, endPoint x: 860, endPoint y: 375, distance: 138.5
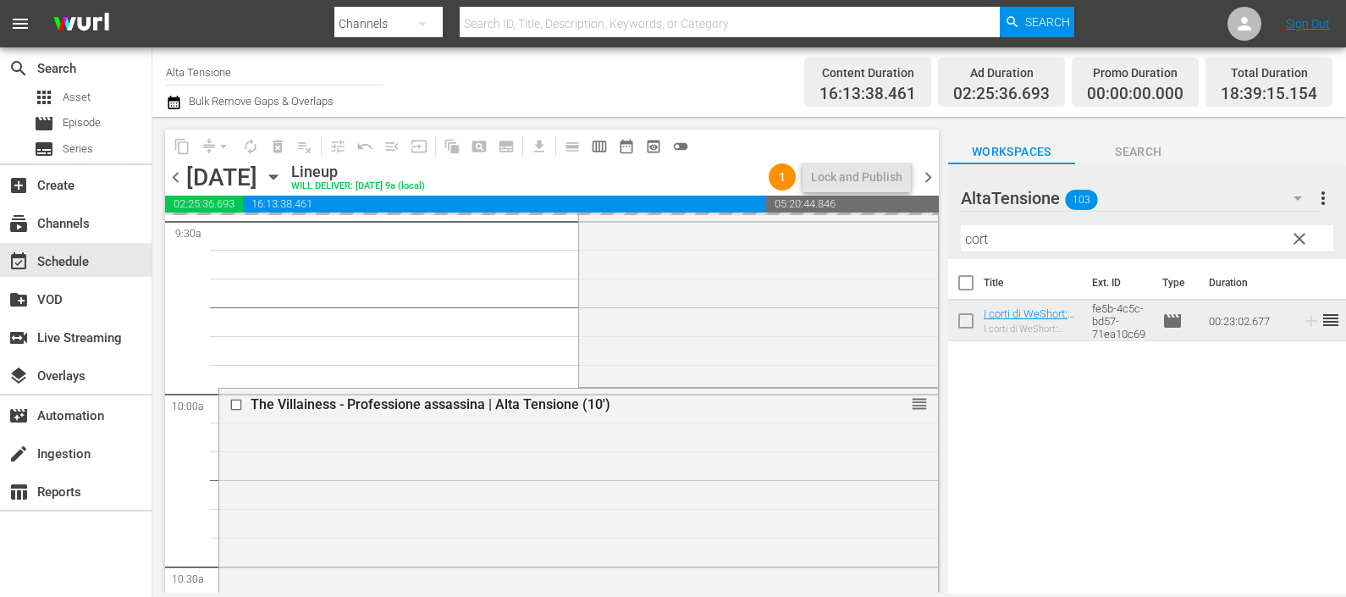
scroll to position [3353, 0]
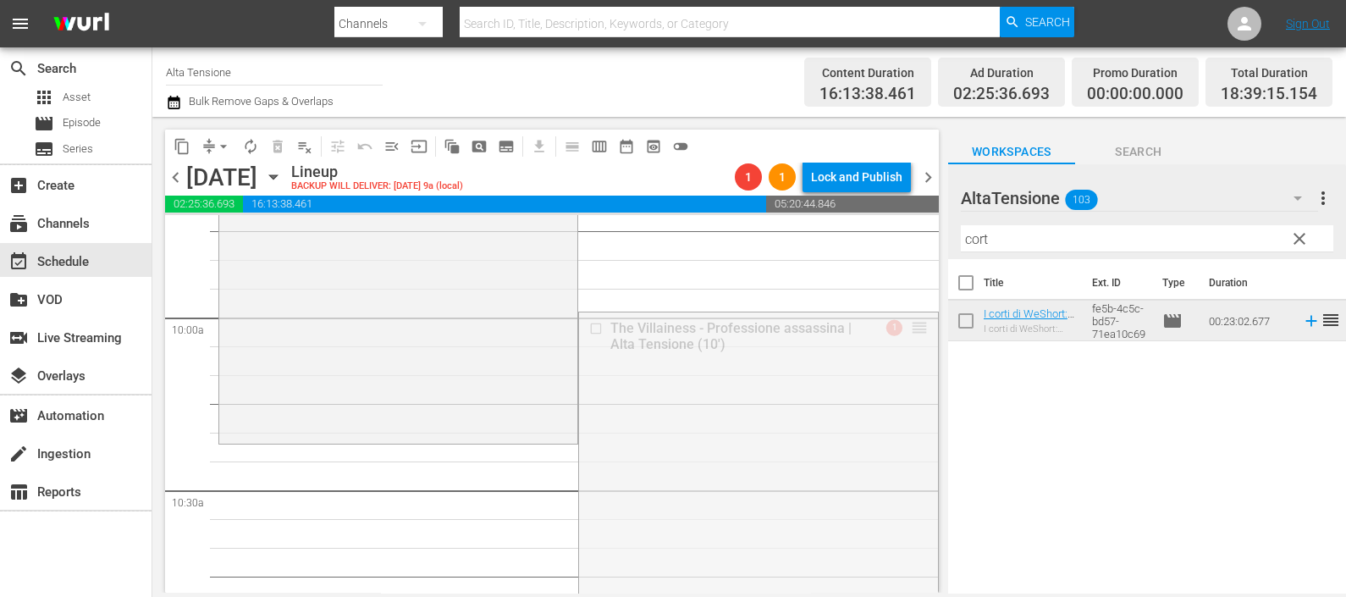
drag, startPoint x: 902, startPoint y: 331, endPoint x: 861, endPoint y: 449, distance: 124.5
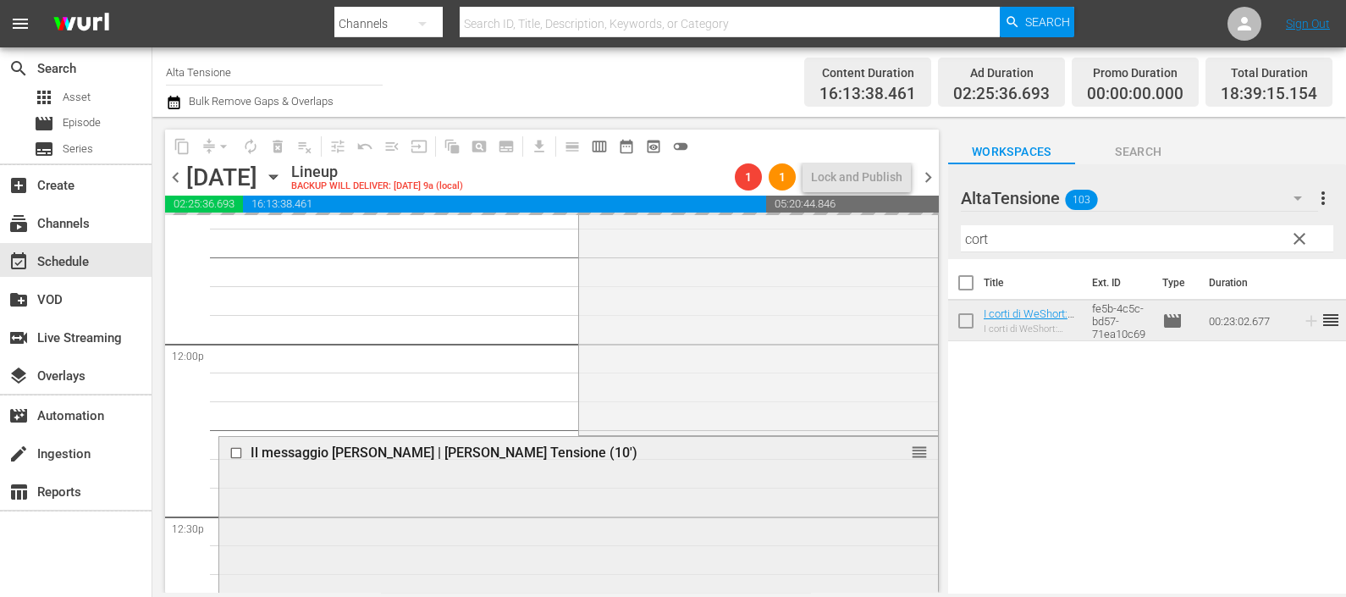
scroll to position [4094, 0]
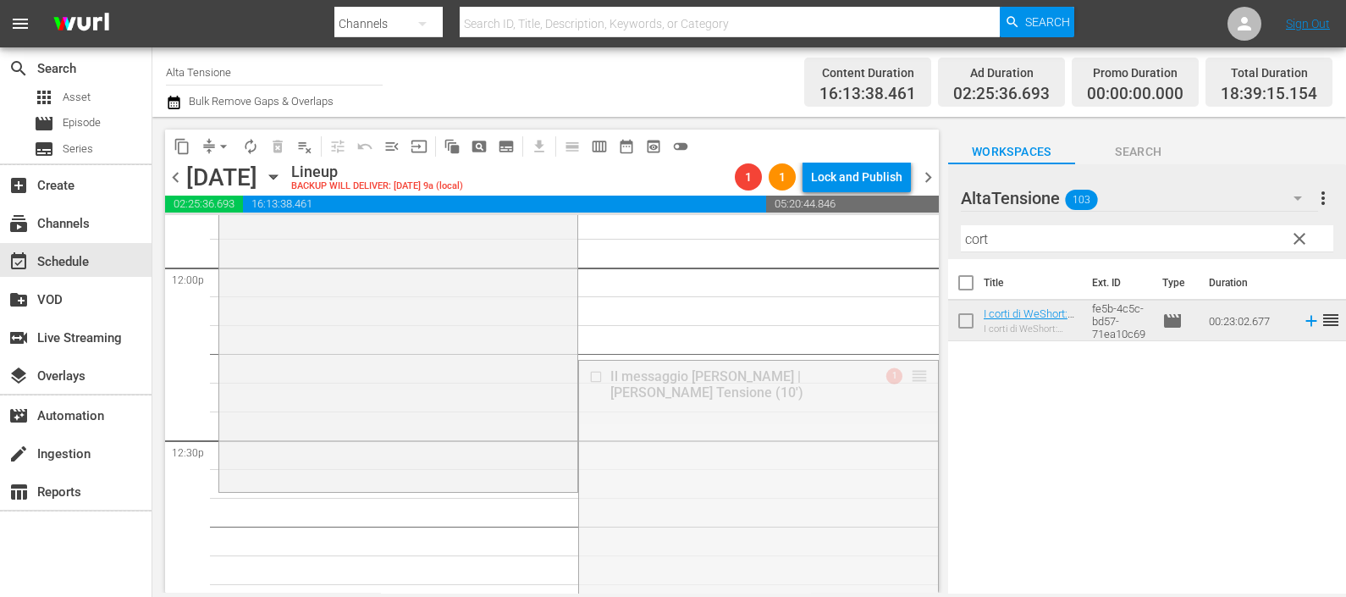
drag, startPoint x: 898, startPoint y: 379, endPoint x: 871, endPoint y: 495, distance: 119.1
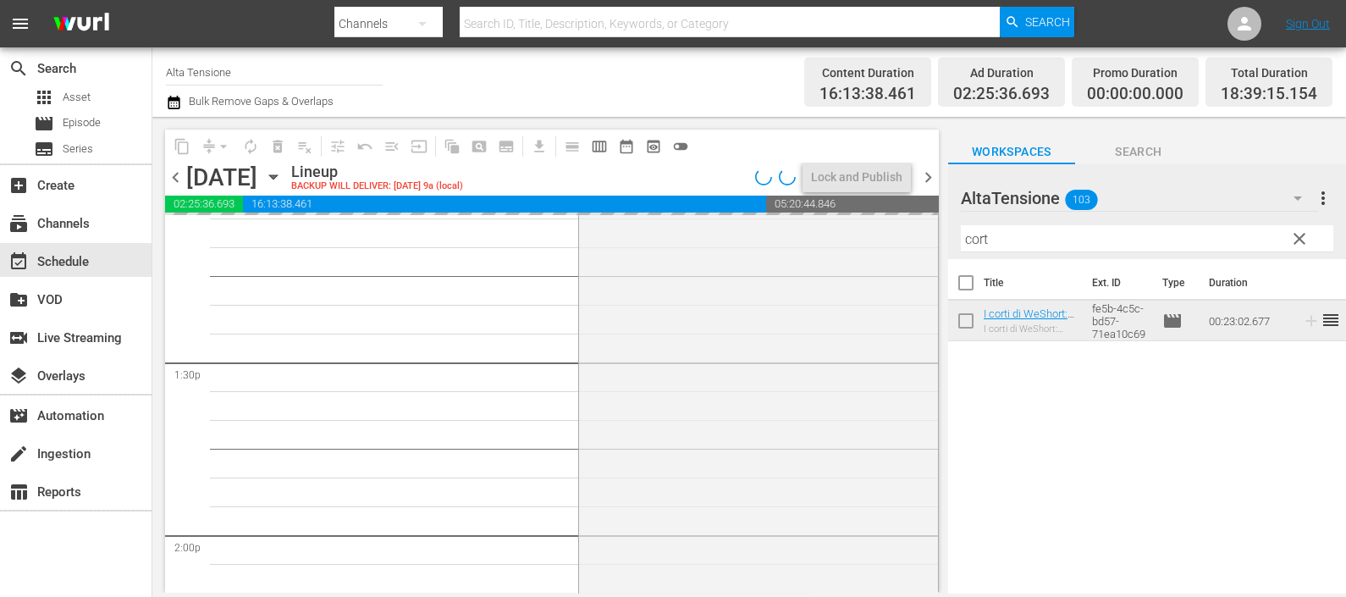
scroll to position [4834, 0]
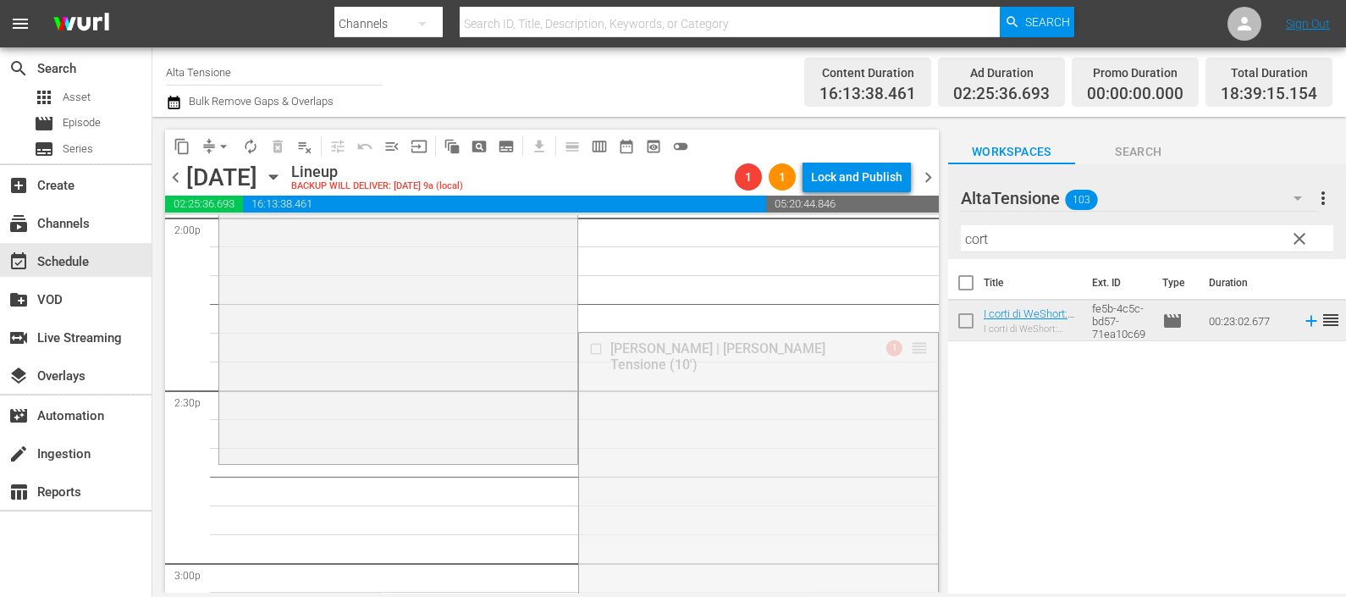
drag, startPoint x: 906, startPoint y: 345, endPoint x: 882, endPoint y: 466, distance: 123.6
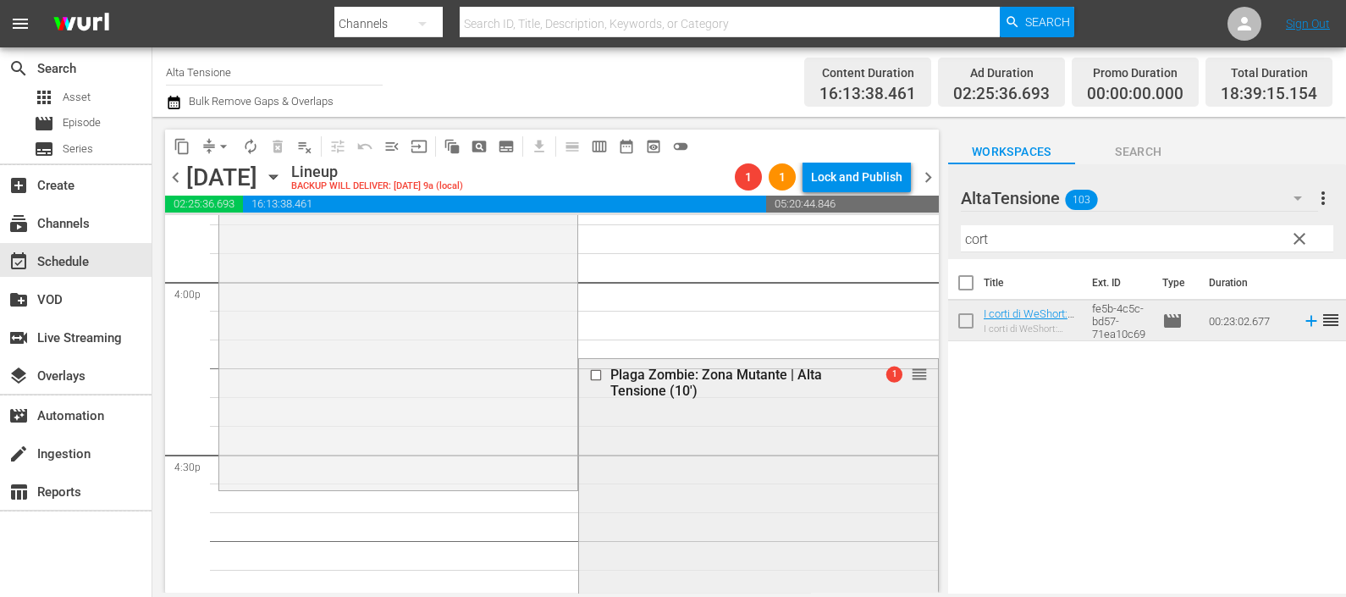
scroll to position [5470, 0]
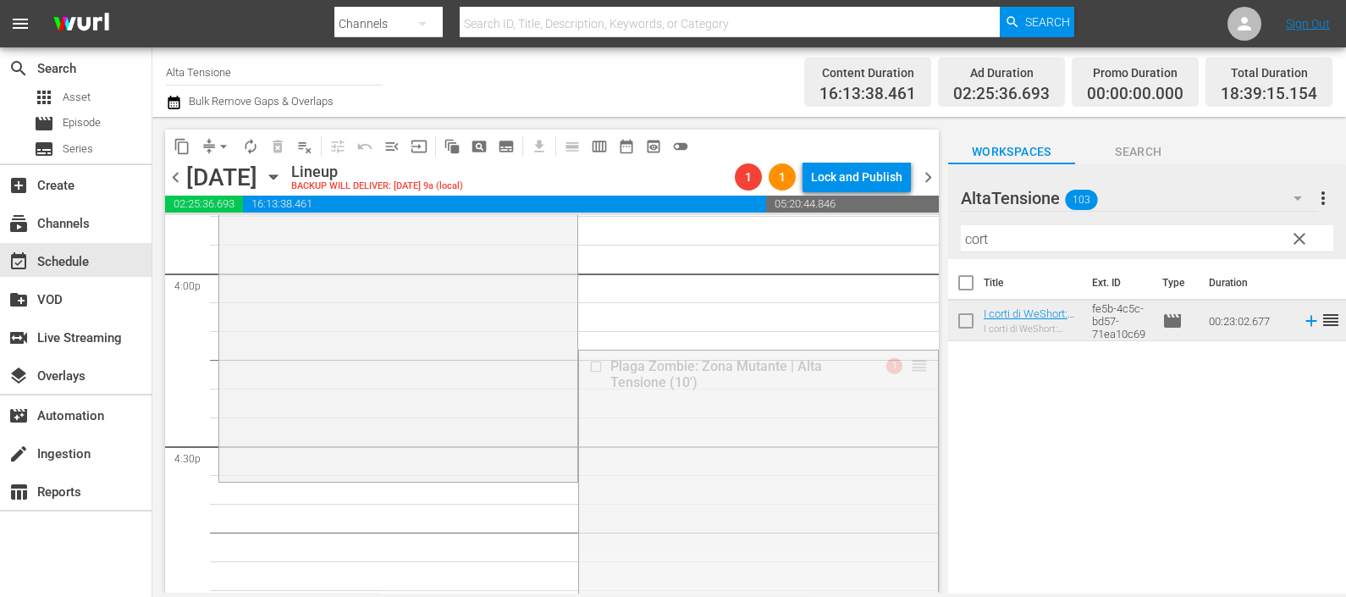
drag, startPoint x: 903, startPoint y: 365, endPoint x: 894, endPoint y: 484, distance: 118.9
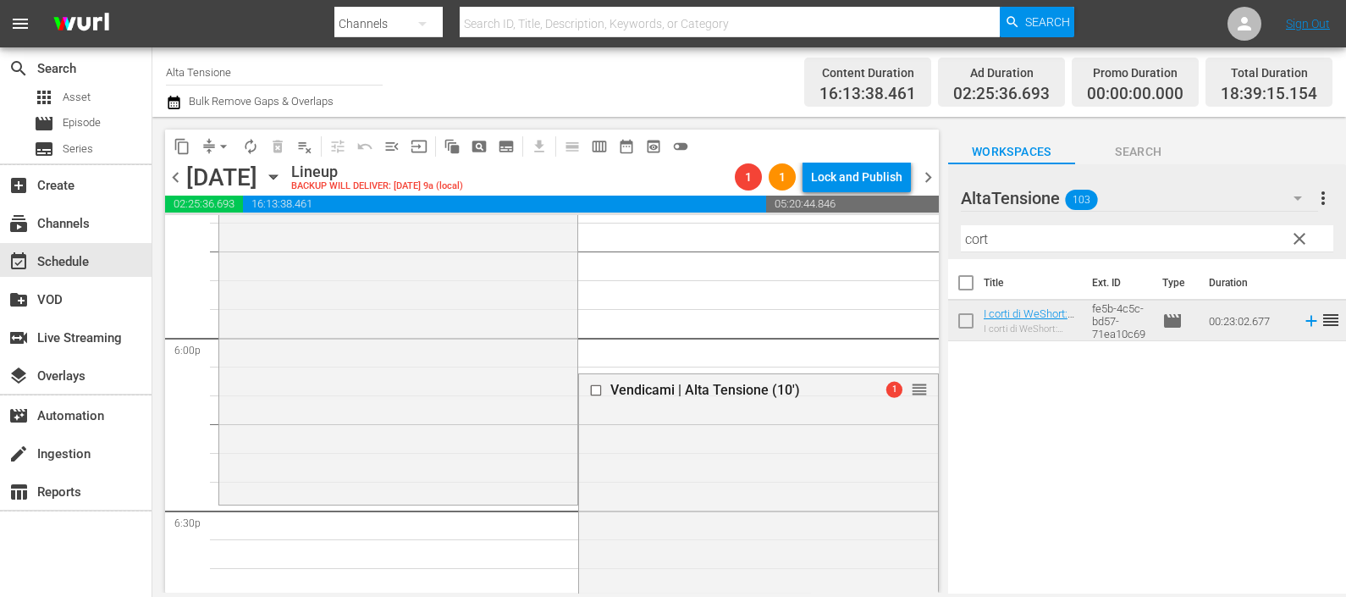
scroll to position [6105, 0]
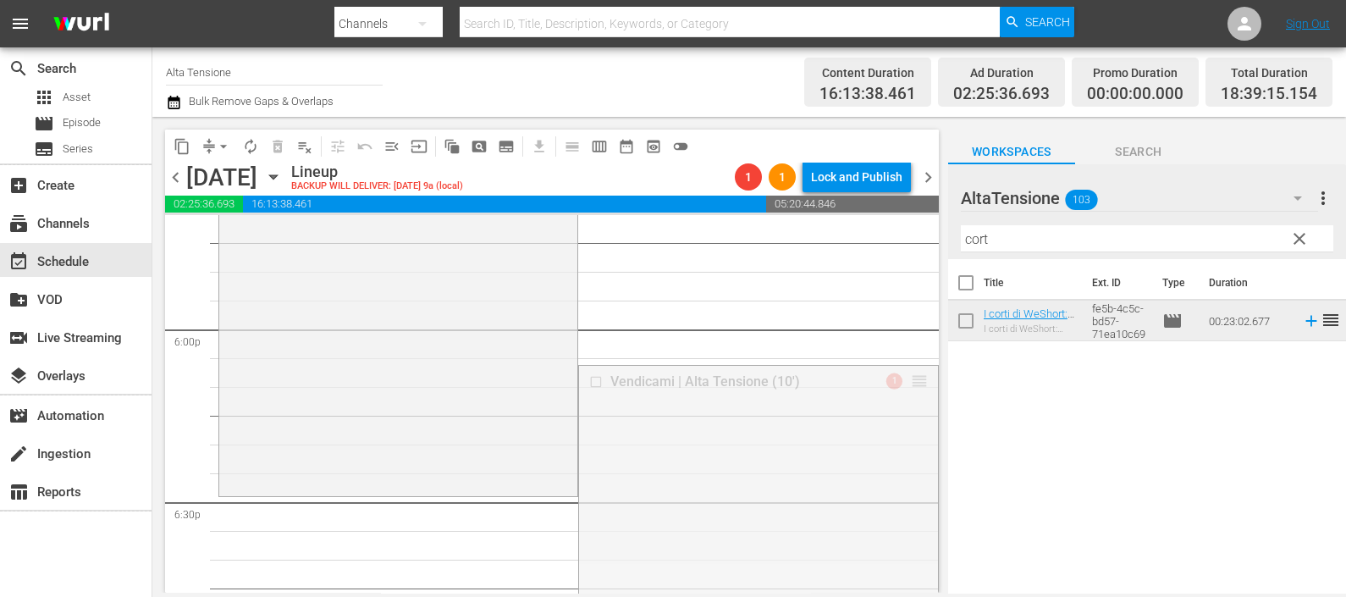
drag, startPoint x: 903, startPoint y: 376, endPoint x: 884, endPoint y: 504, distance: 129.2
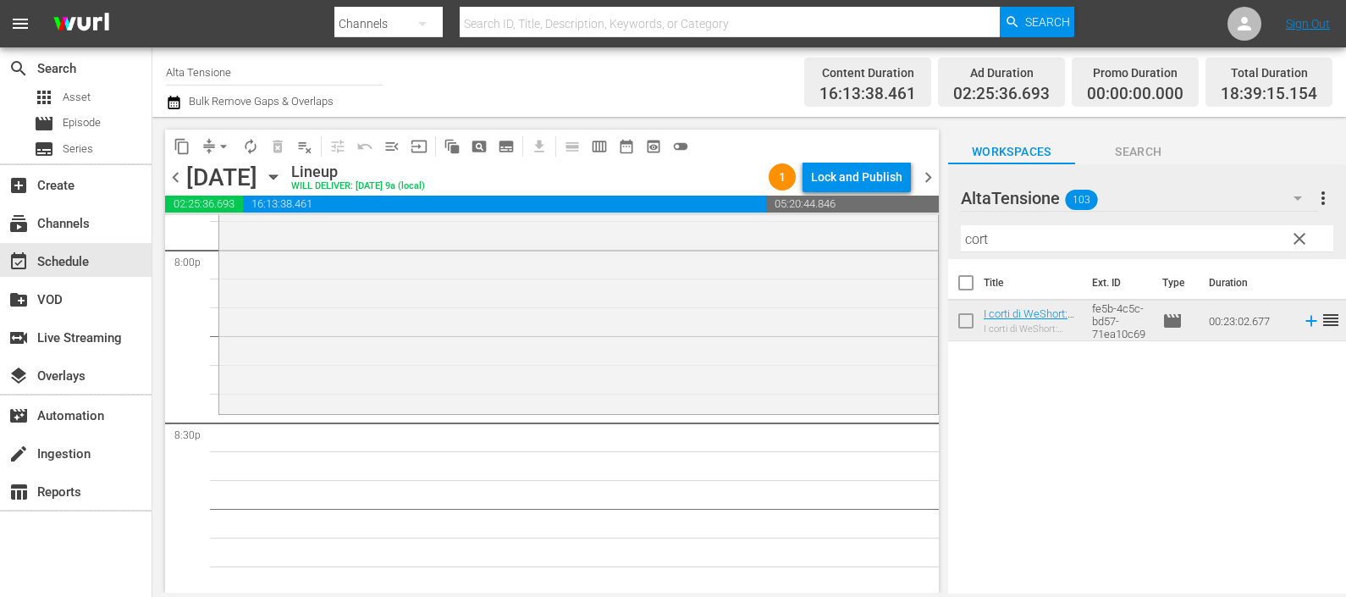
scroll to position [6952, 0]
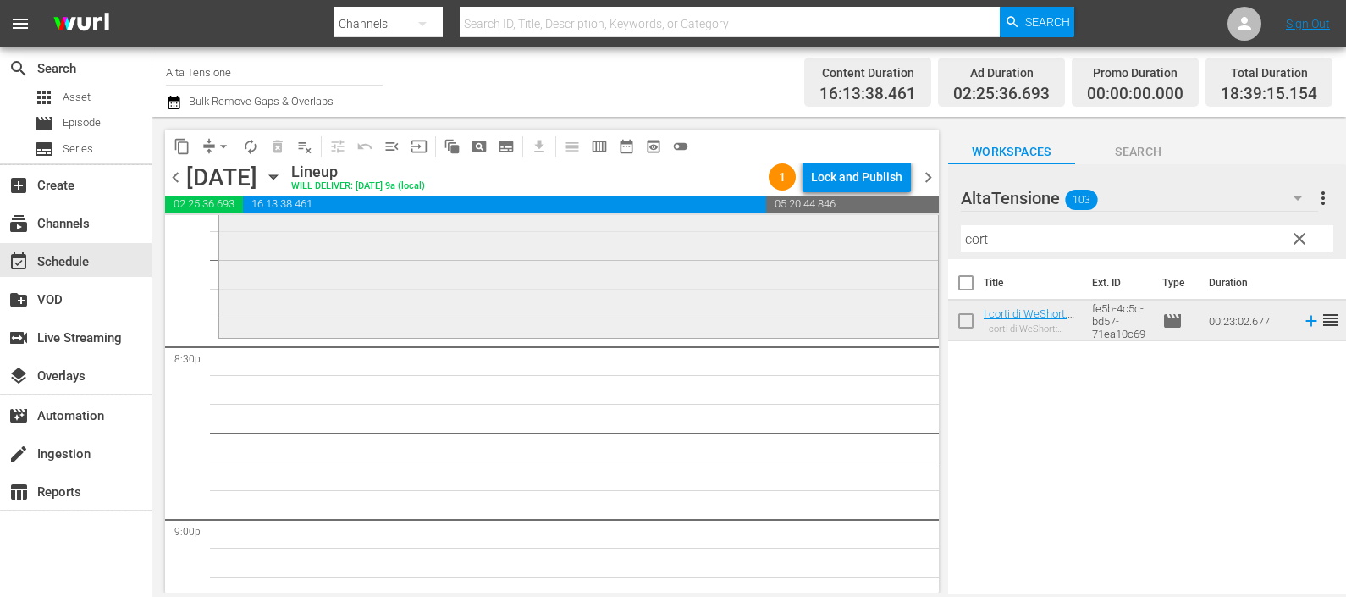
drag, startPoint x: 1004, startPoint y: 240, endPoint x: 901, endPoint y: 227, distance: 104.2
click at [902, 229] on div "content_copy compress arrow_drop_down autorenew_outlined delete_forever_outline…" at bounding box center [749, 355] width 1194 height 476
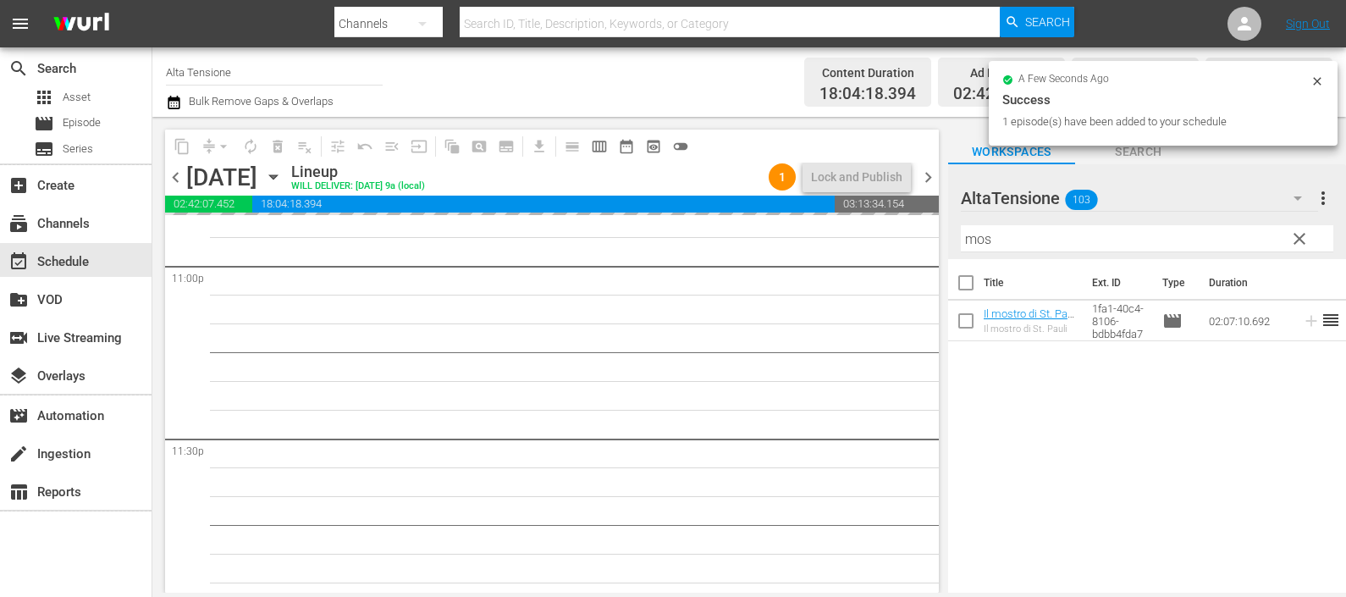
scroll to position [7913, 0]
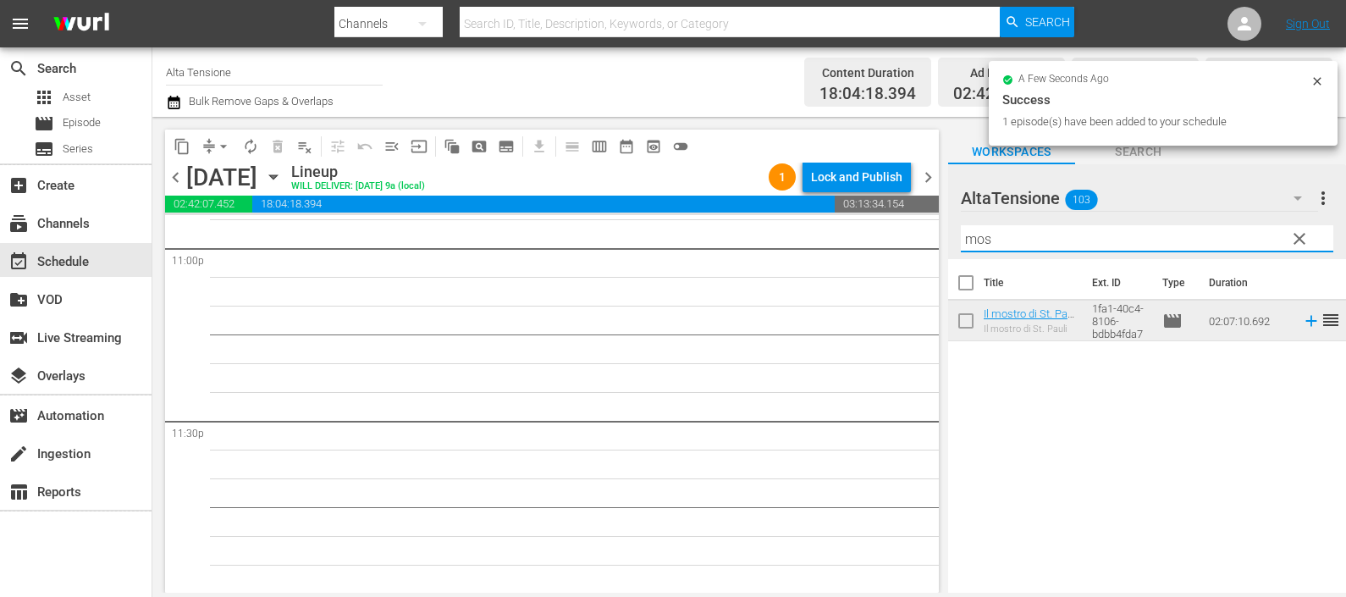
drag, startPoint x: 1018, startPoint y: 233, endPoint x: 863, endPoint y: 237, distance: 155.0
click at [870, 237] on div "content_copy compress arrow_drop_down autorenew_outlined delete_forever_outline…" at bounding box center [749, 355] width 1194 height 476
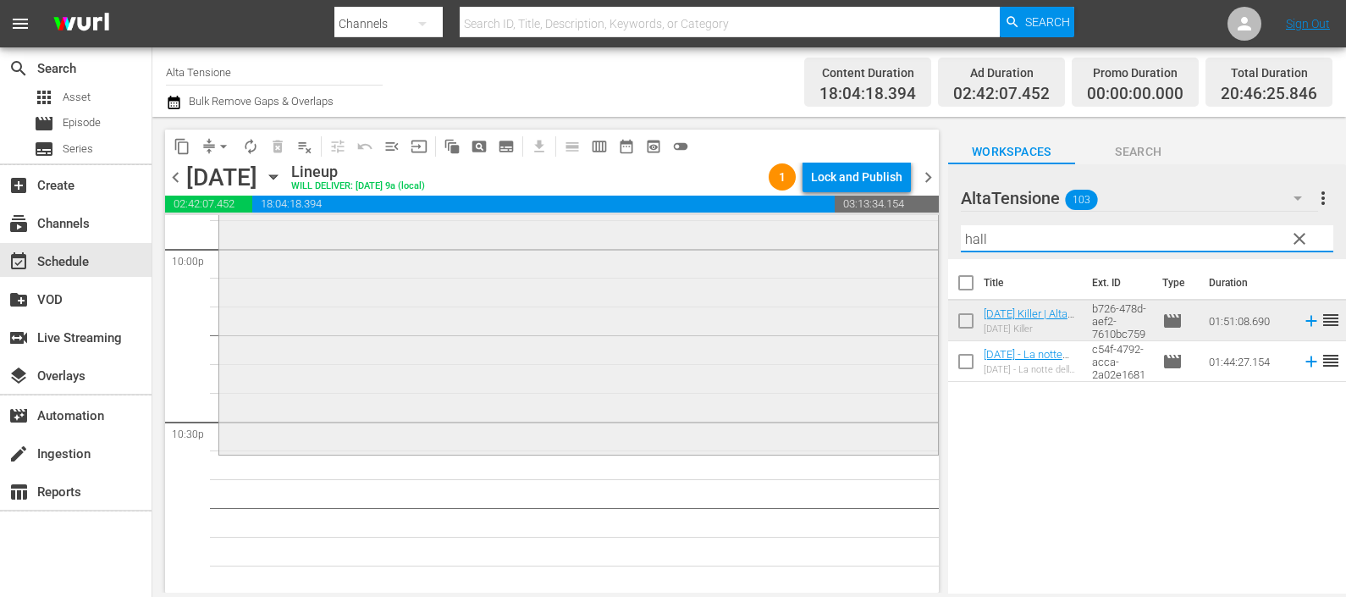
scroll to position [7702, 0]
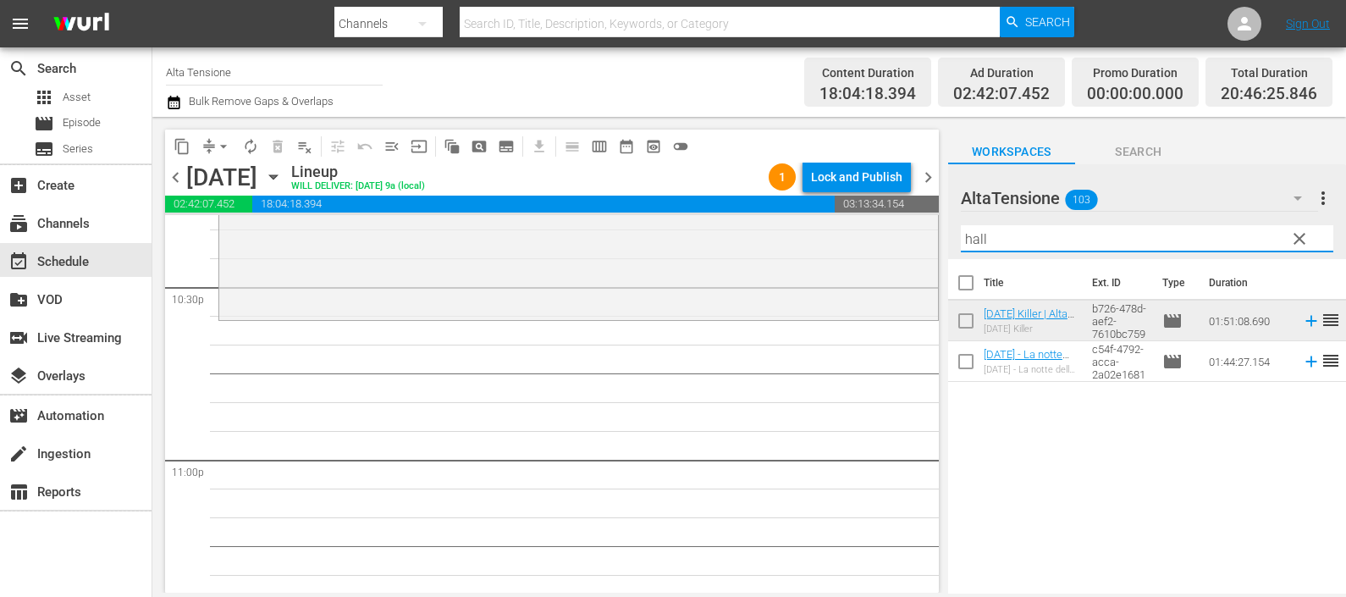
type input "hall"
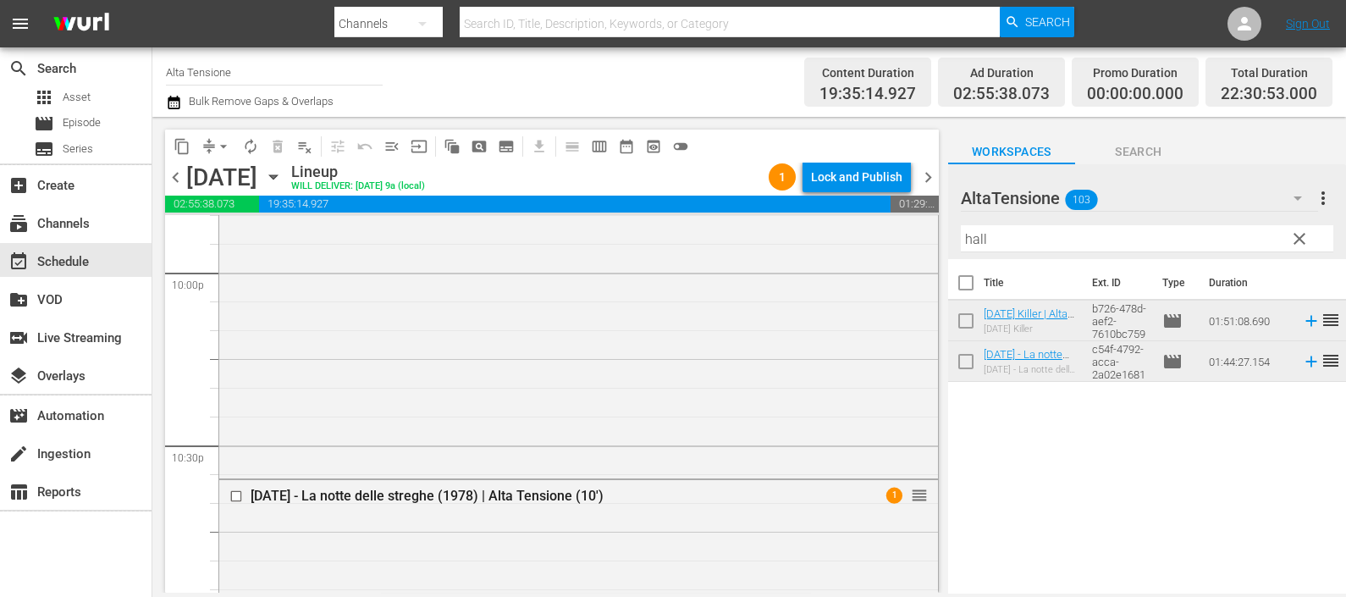
scroll to position [7395, 0]
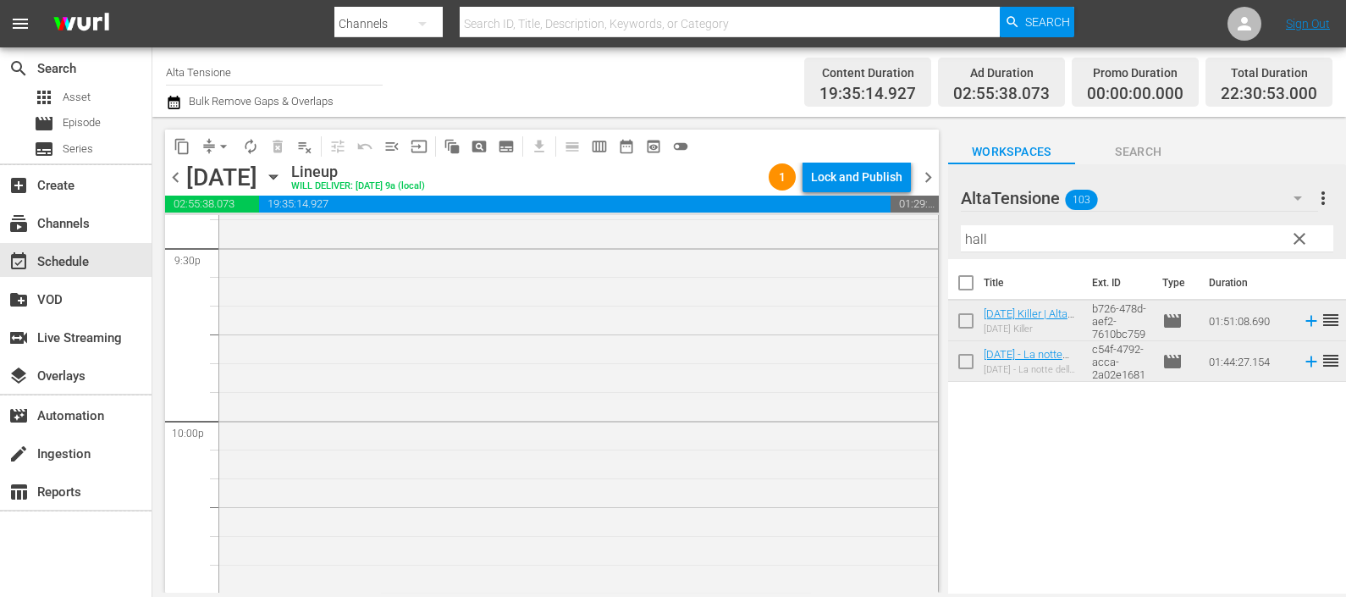
click at [163, 97] on div "Channel Title Alta Tensione Bulk Remove Gaps & Overlaps Content Duration 19:35:…" at bounding box center [749, 81] width 1194 height 69
click at [172, 97] on icon "button" at bounding box center [174, 103] width 12 height 14
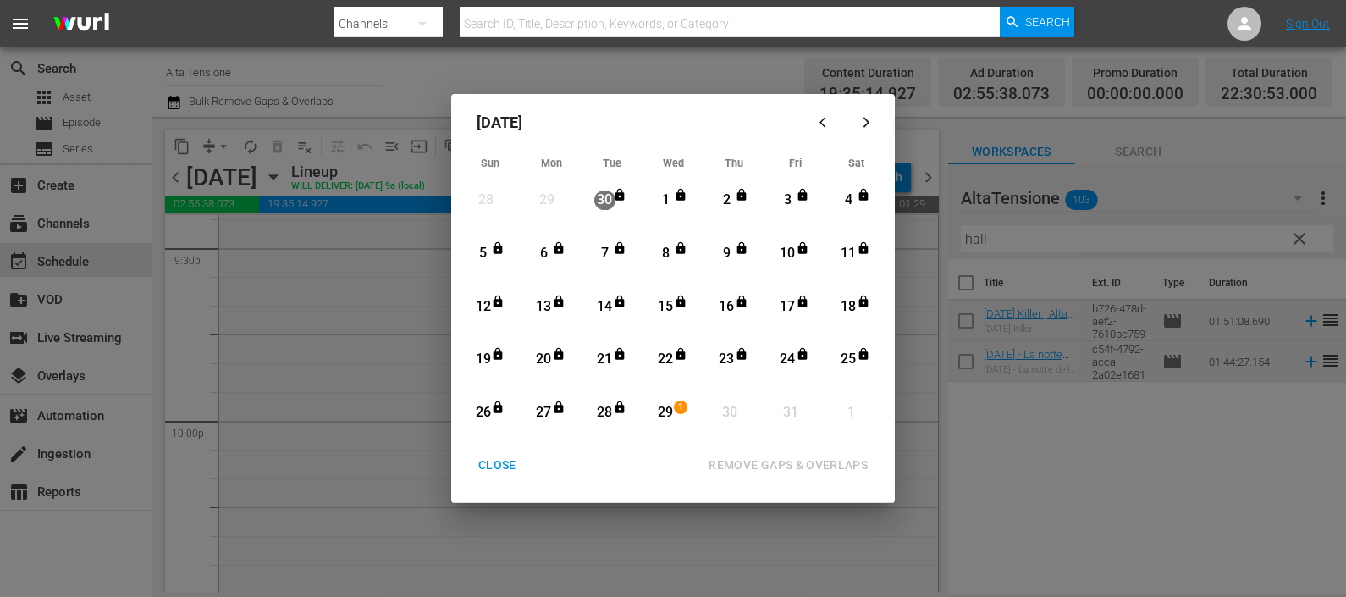
click at [673, 413] on div "29" at bounding box center [665, 412] width 21 height 19
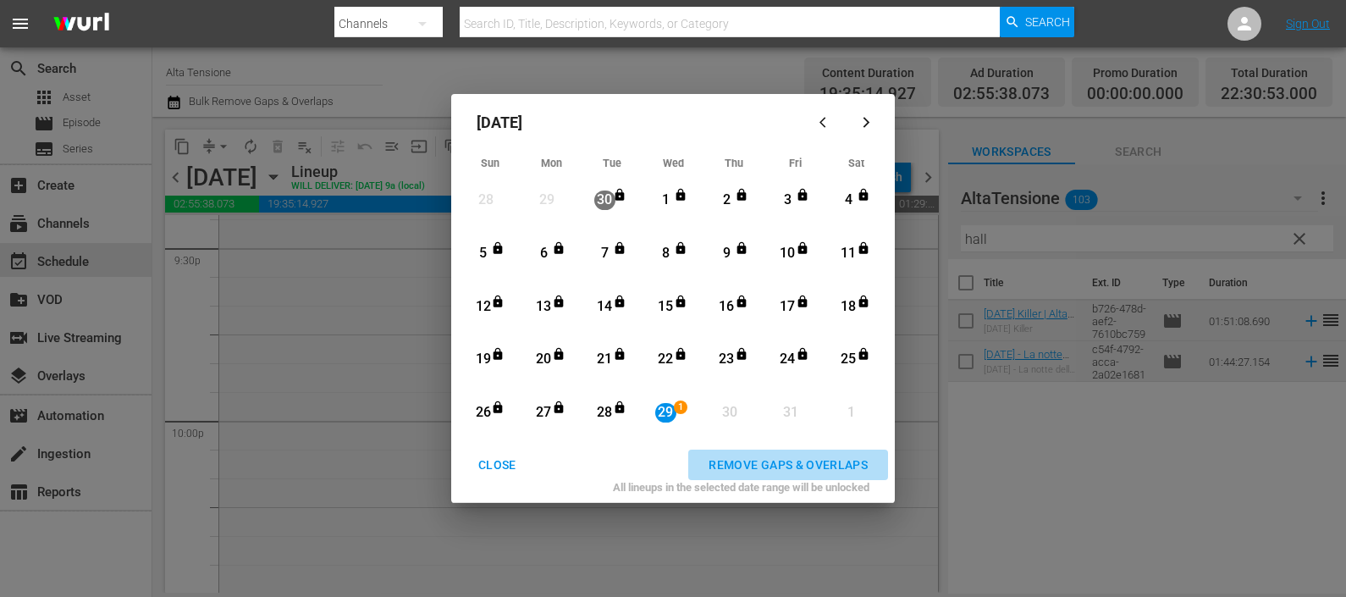
click at [758, 456] on div "REMOVE GAPS & OVERLAPS" at bounding box center [788, 465] width 186 height 21
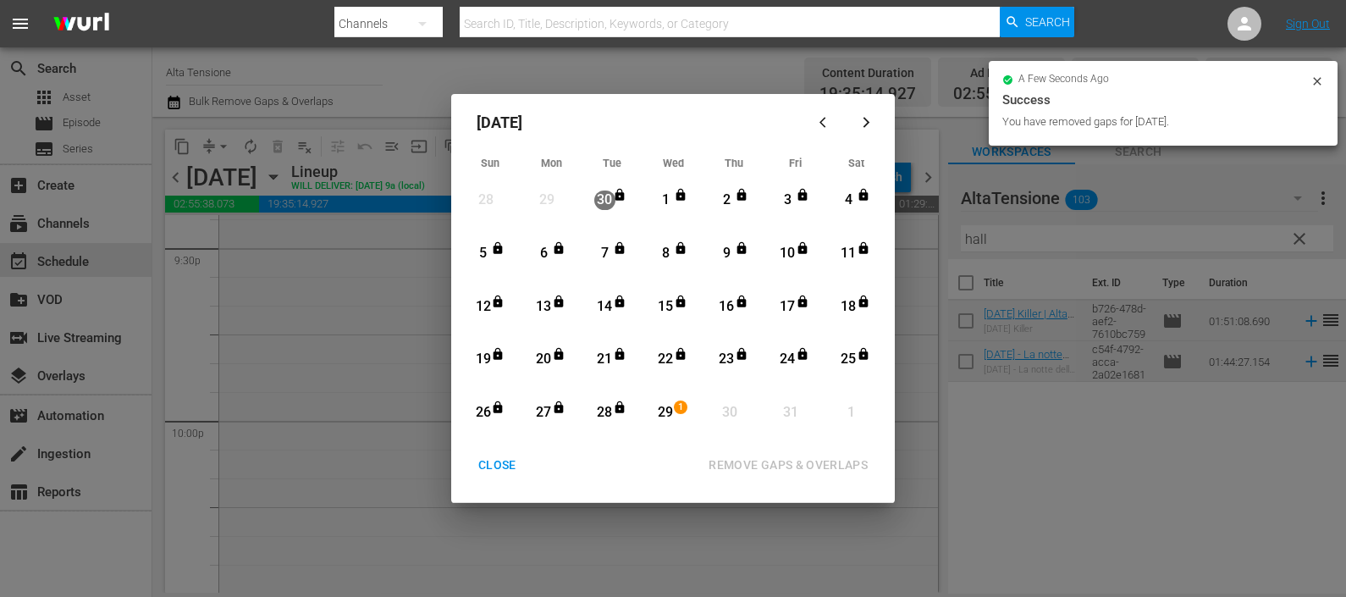
click at [493, 467] on div "CLOSE" at bounding box center [497, 465] width 65 height 21
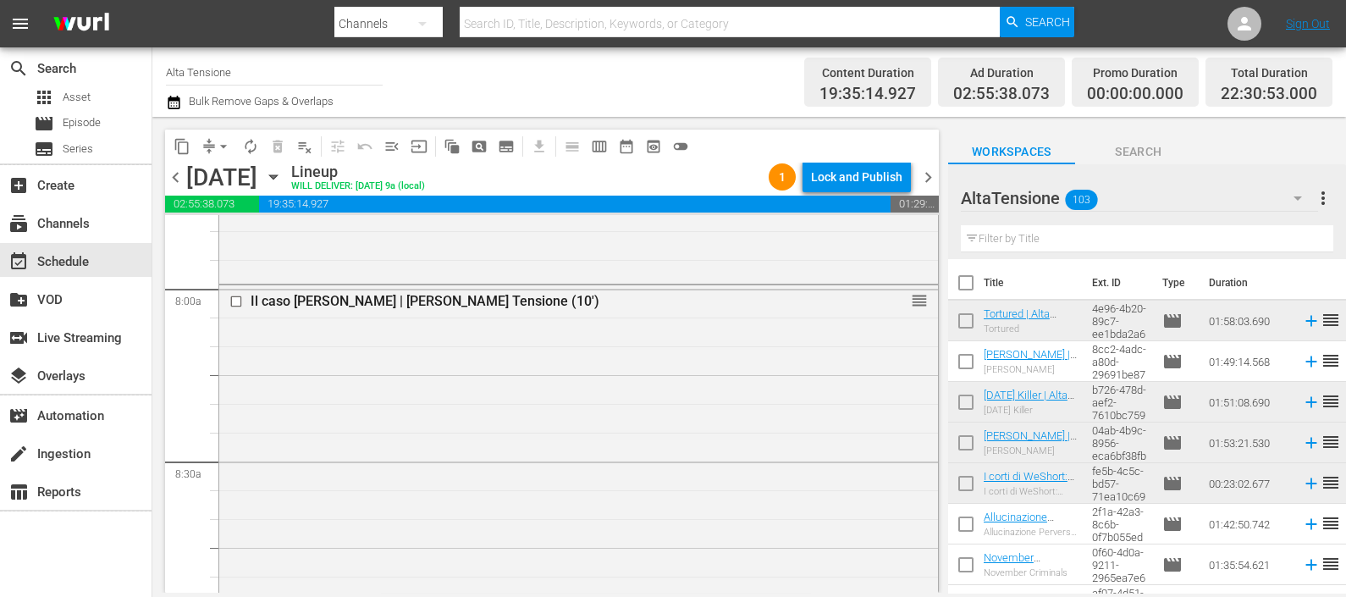
scroll to position [2857, 0]
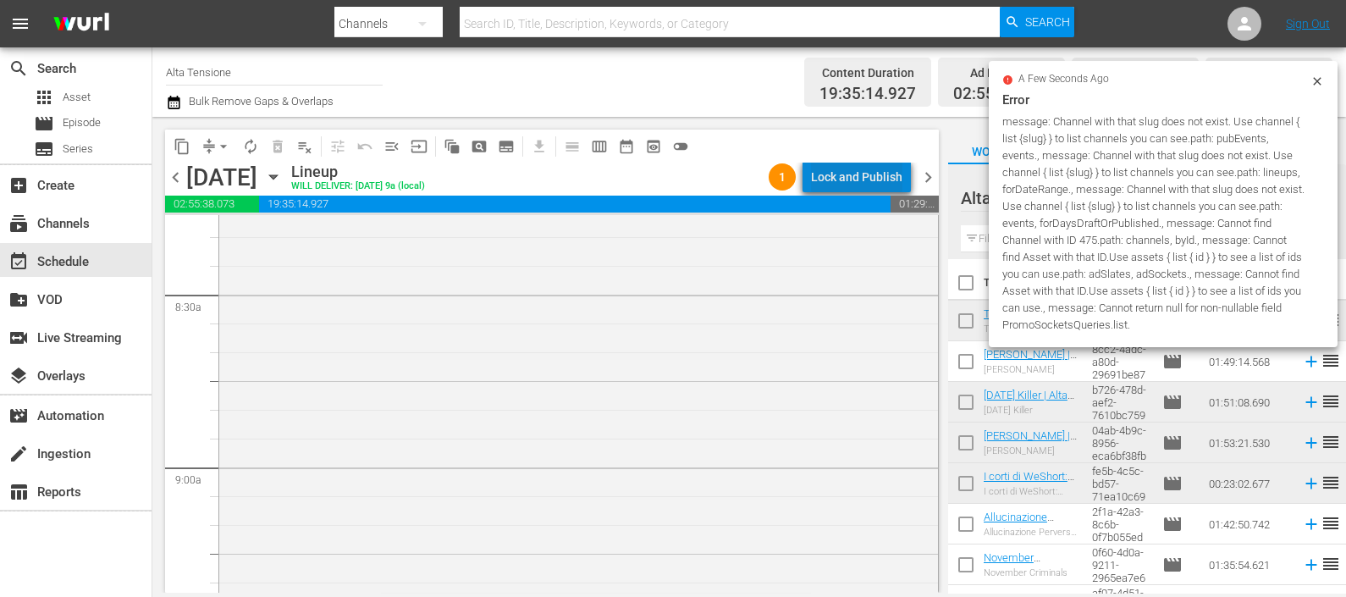
click at [874, 165] on div "Lock and Publish" at bounding box center [856, 177] width 91 height 30
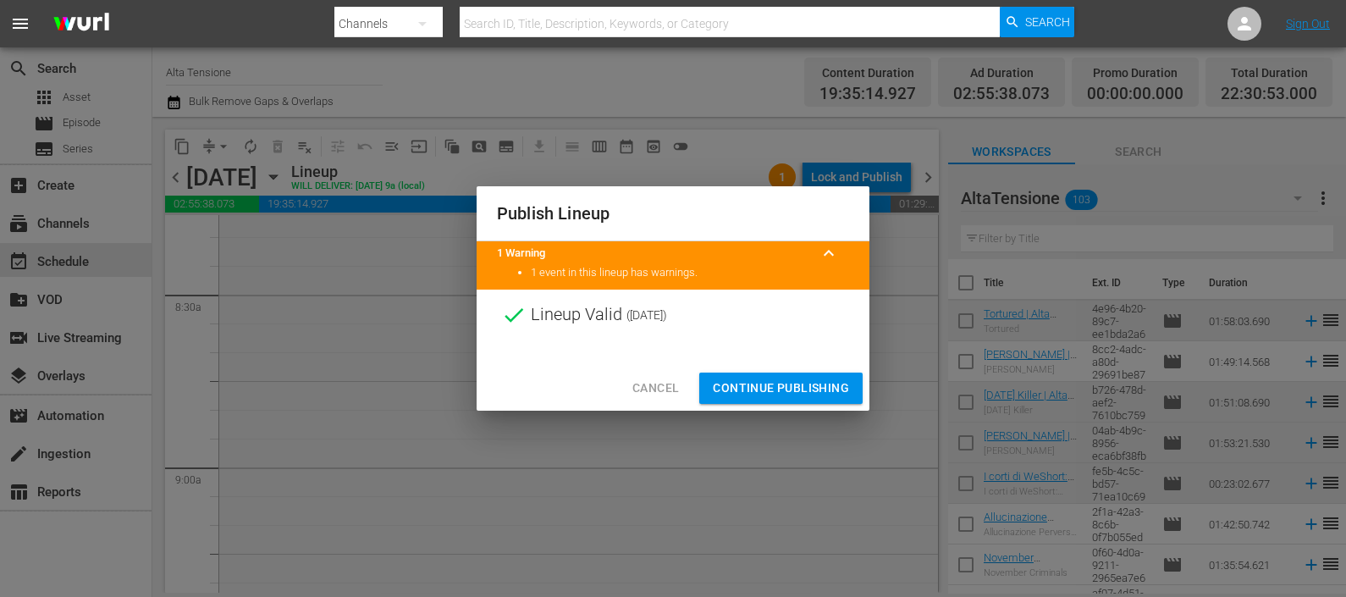
click at [732, 390] on span "Continue Publishing" at bounding box center [781, 388] width 136 height 21
